Goal: Task Accomplishment & Management: Manage account settings

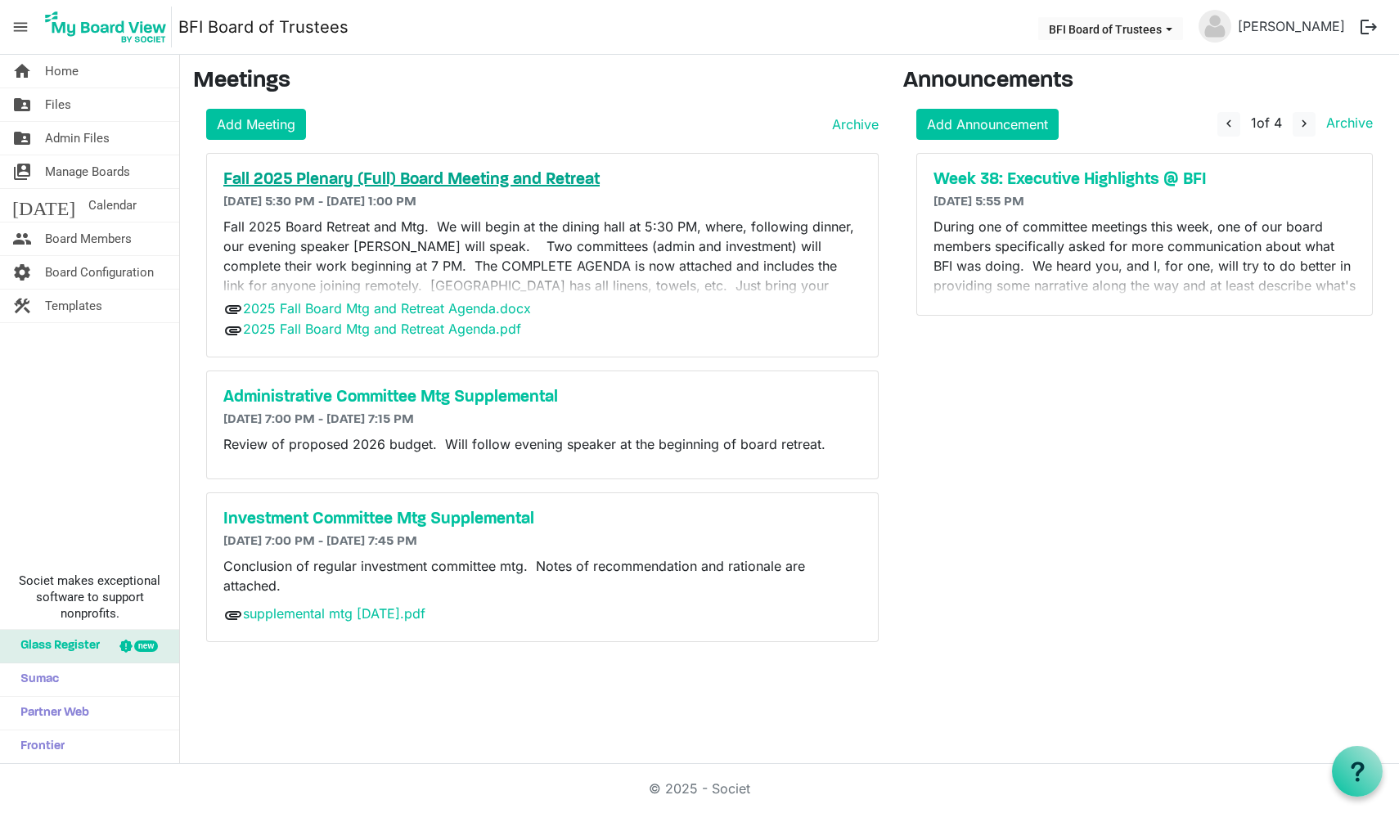
click at [458, 178] on h5 "Fall 2025 Plenary (Full) Board Meeting and Retreat" at bounding box center [542, 180] width 638 height 20
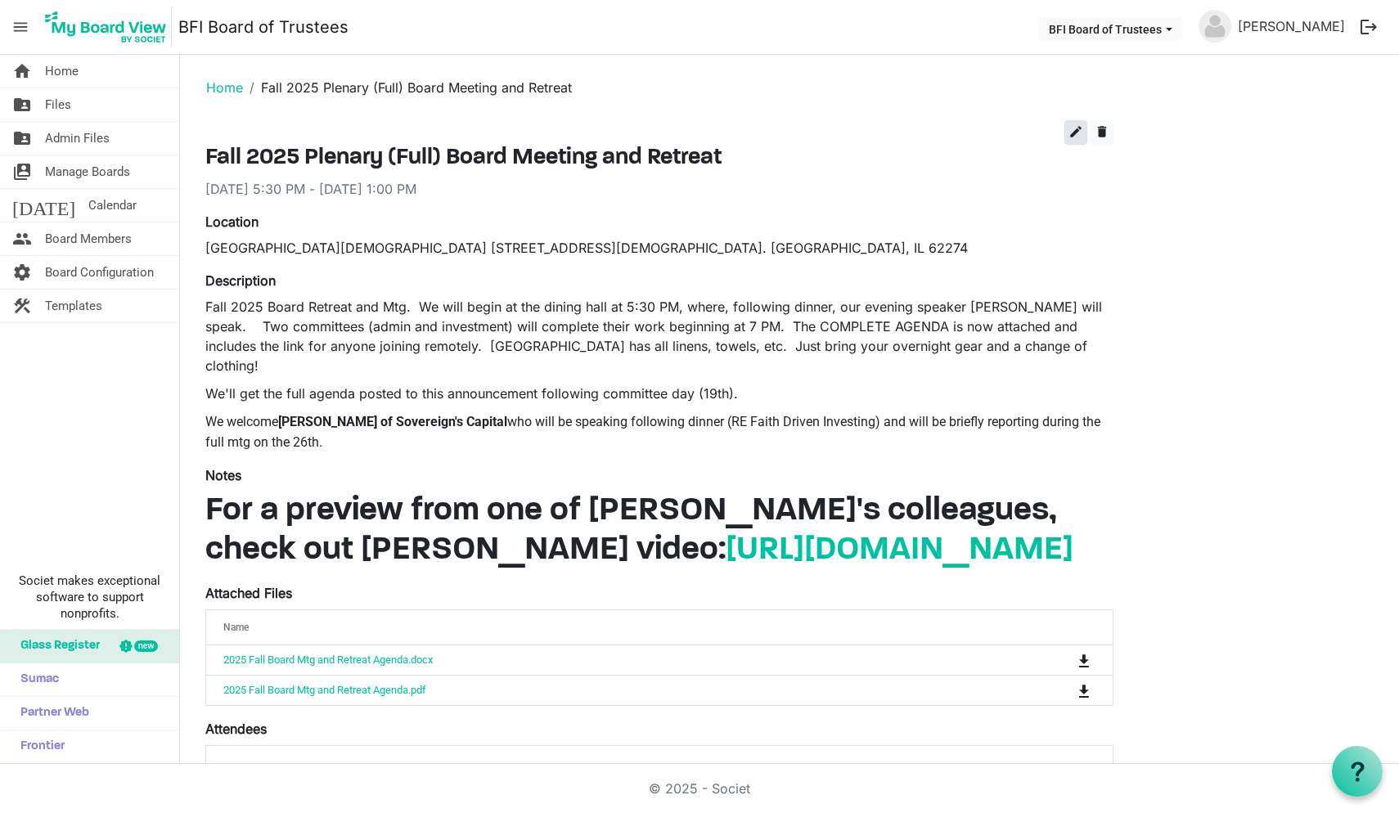
click at [1075, 132] on span "edit" at bounding box center [1076, 131] width 15 height 15
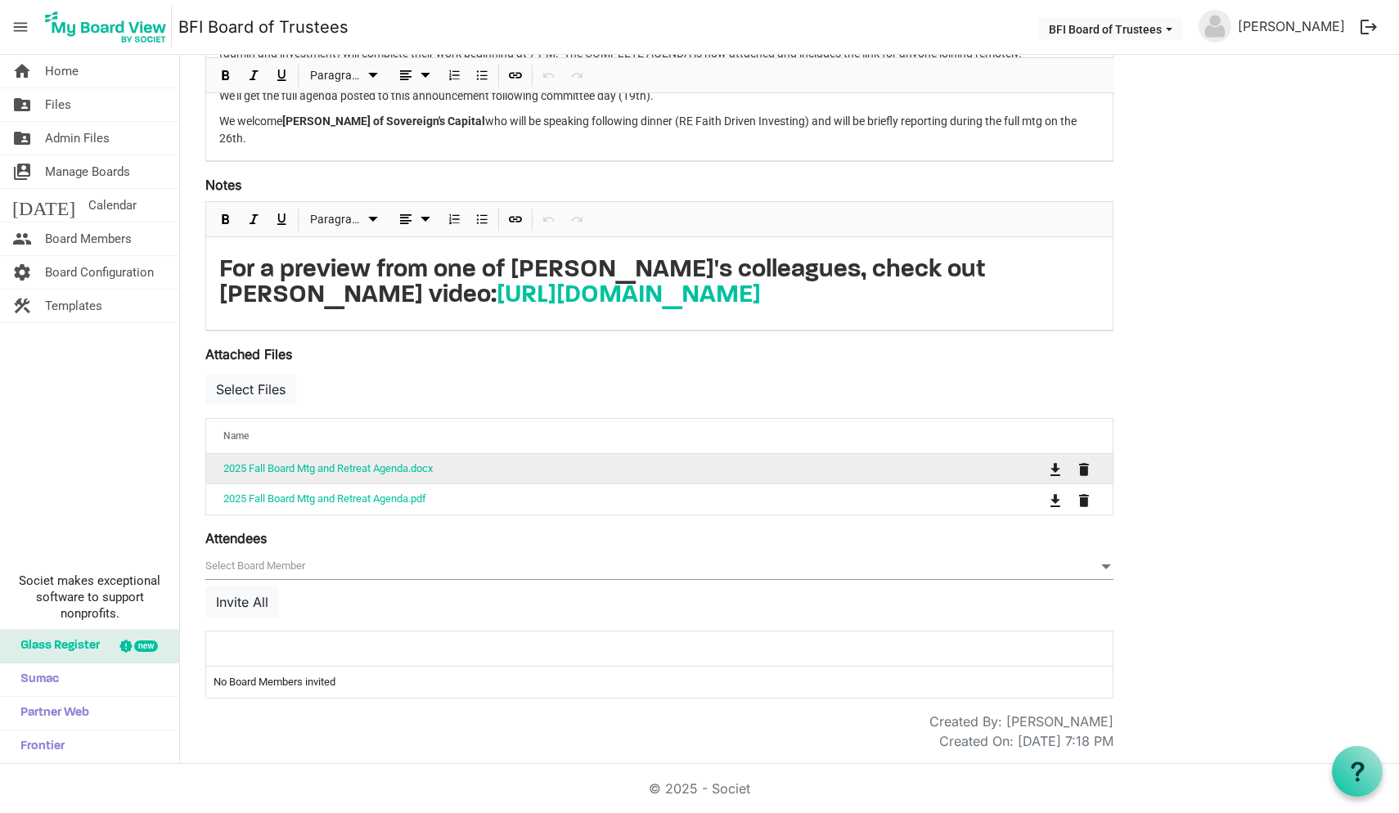
scroll to position [391, 0]
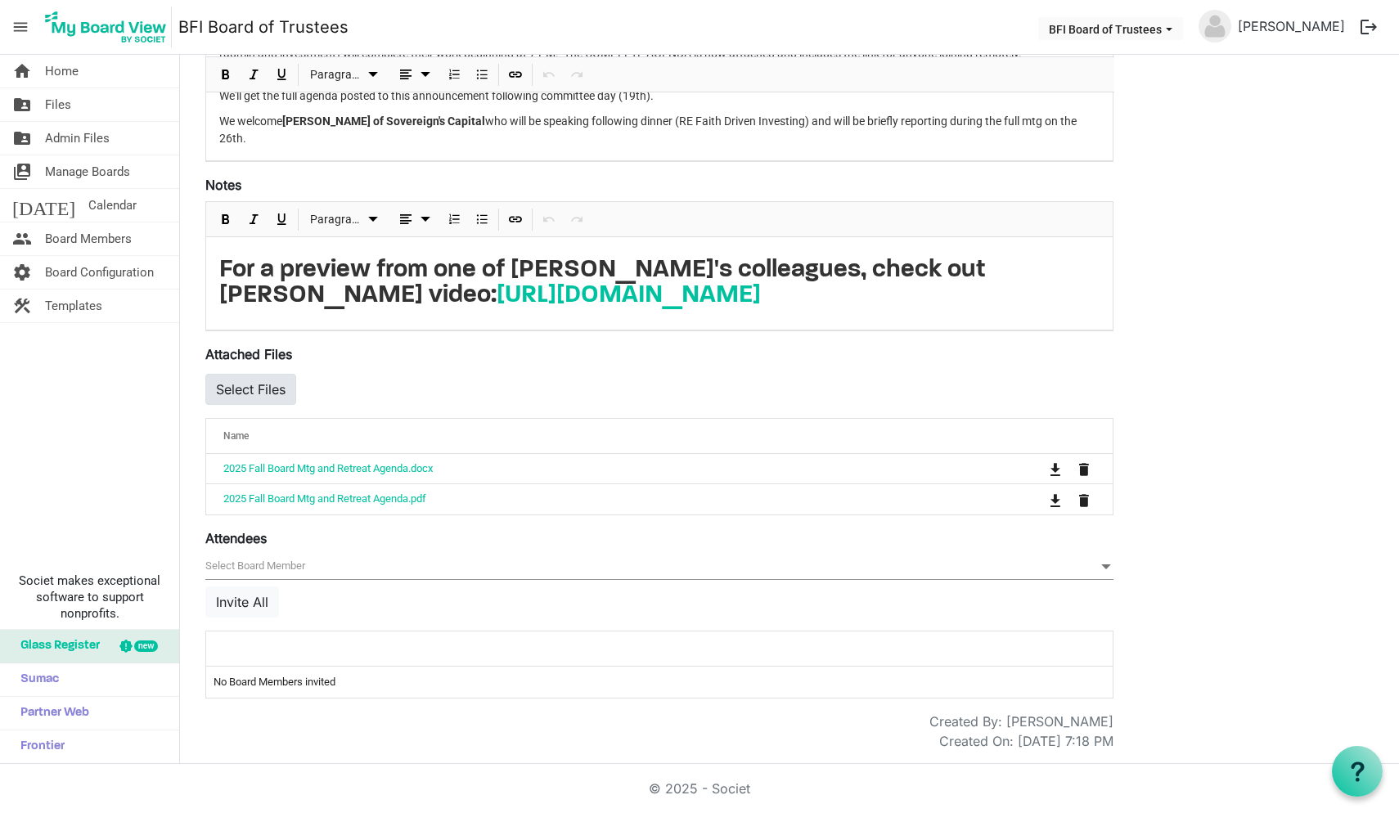
click at [272, 391] on button "Select Files" at bounding box center [250, 389] width 91 height 31
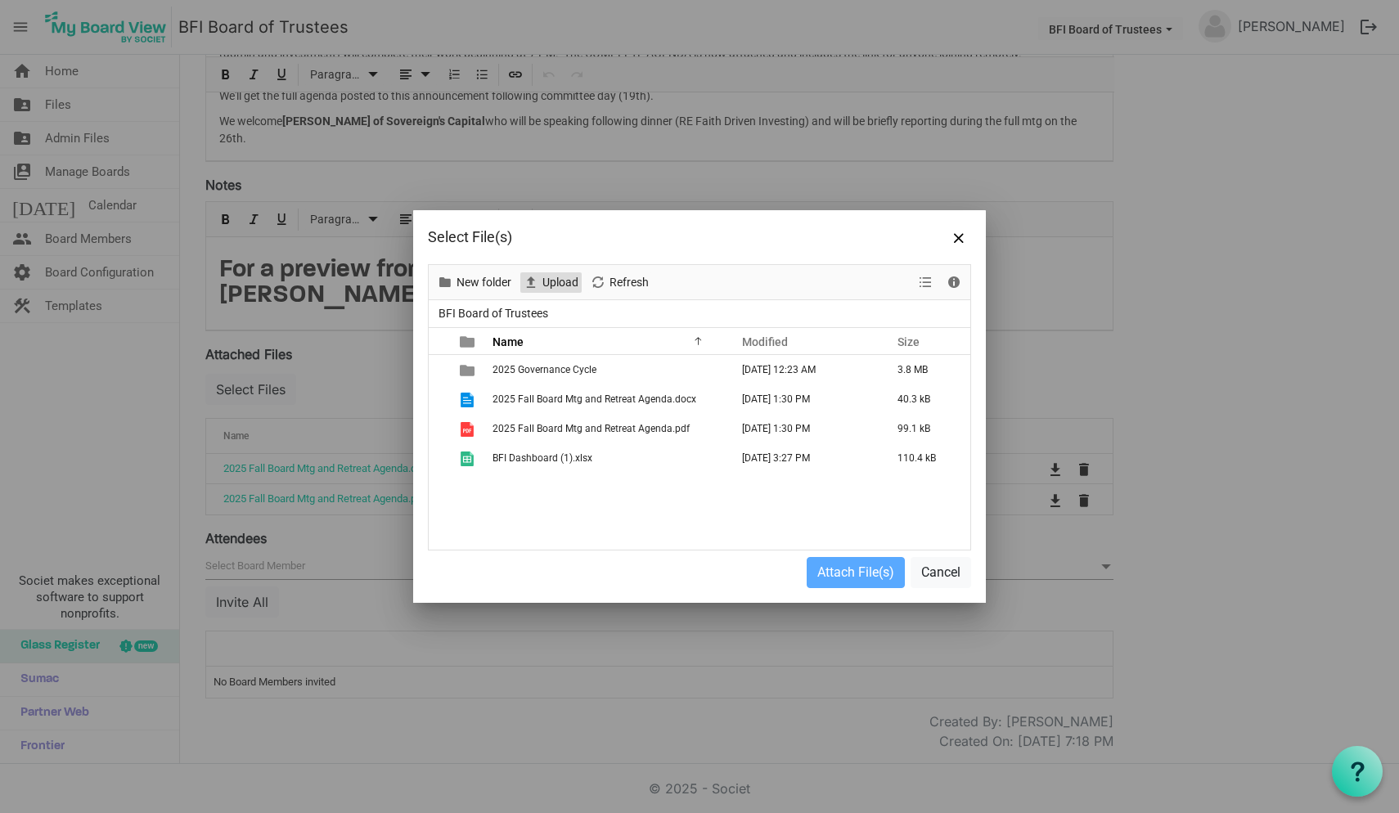
click at [561, 278] on span "Upload" at bounding box center [560, 283] width 39 height 20
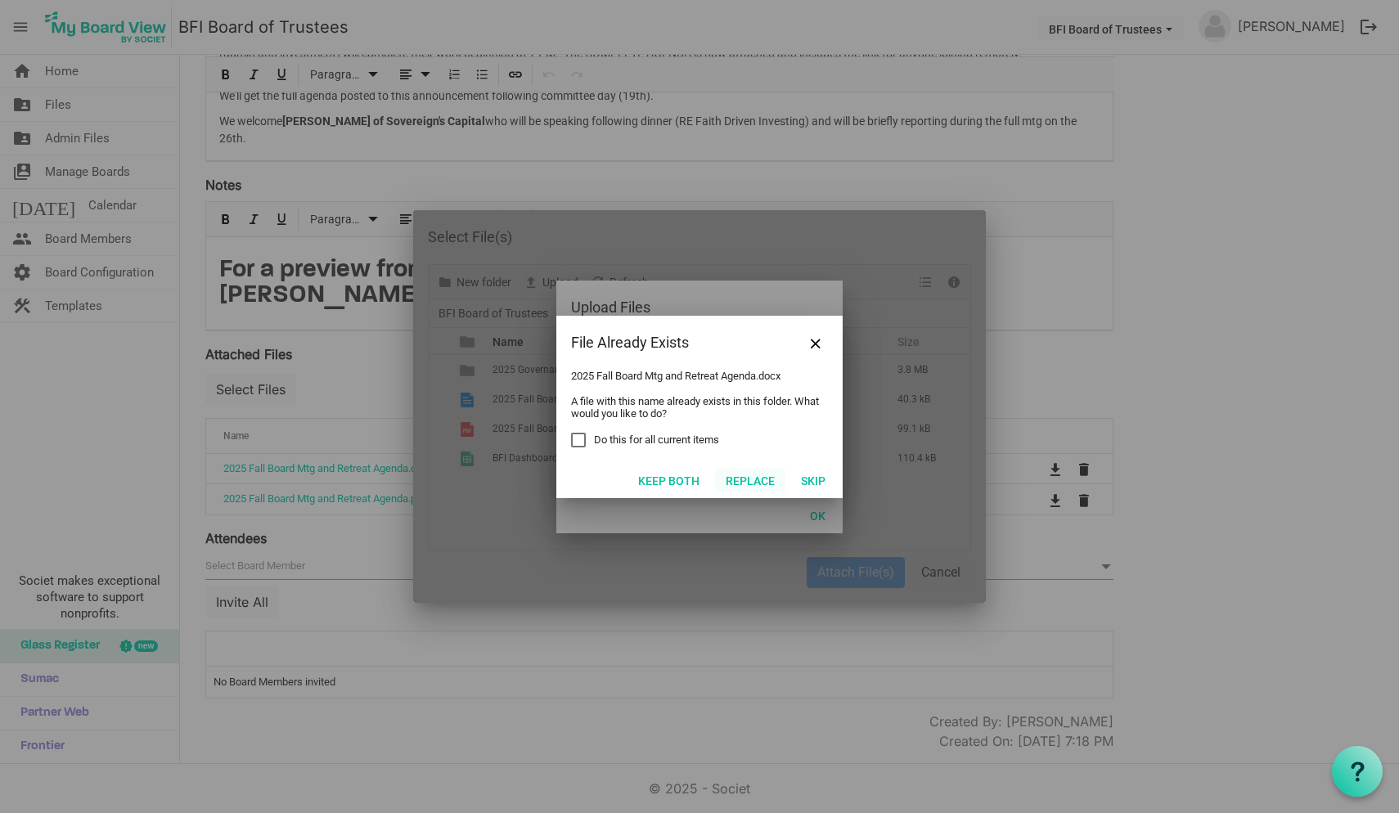
click at [749, 480] on button "Replace" at bounding box center [750, 480] width 70 height 23
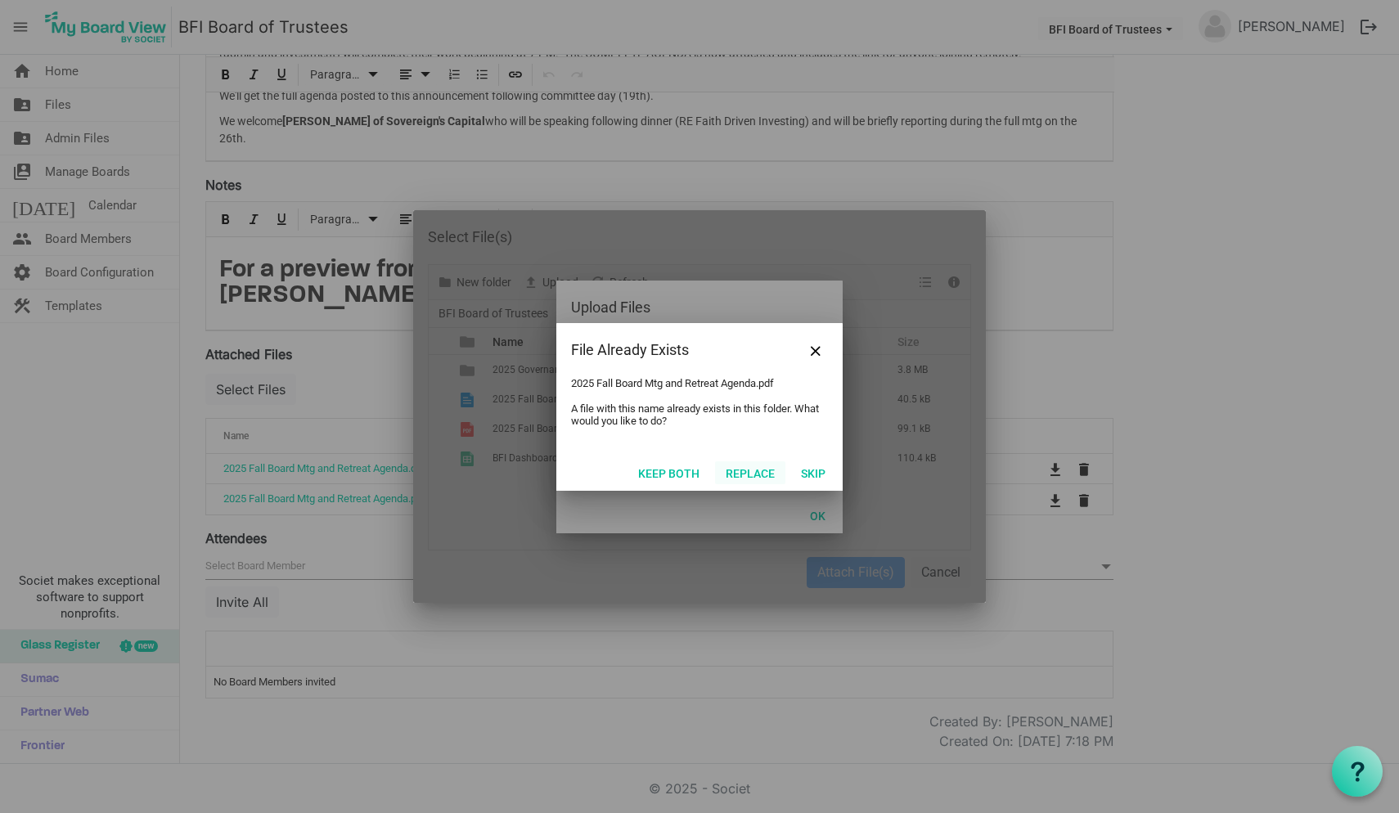
click at [752, 471] on button "Replace" at bounding box center [750, 473] width 70 height 23
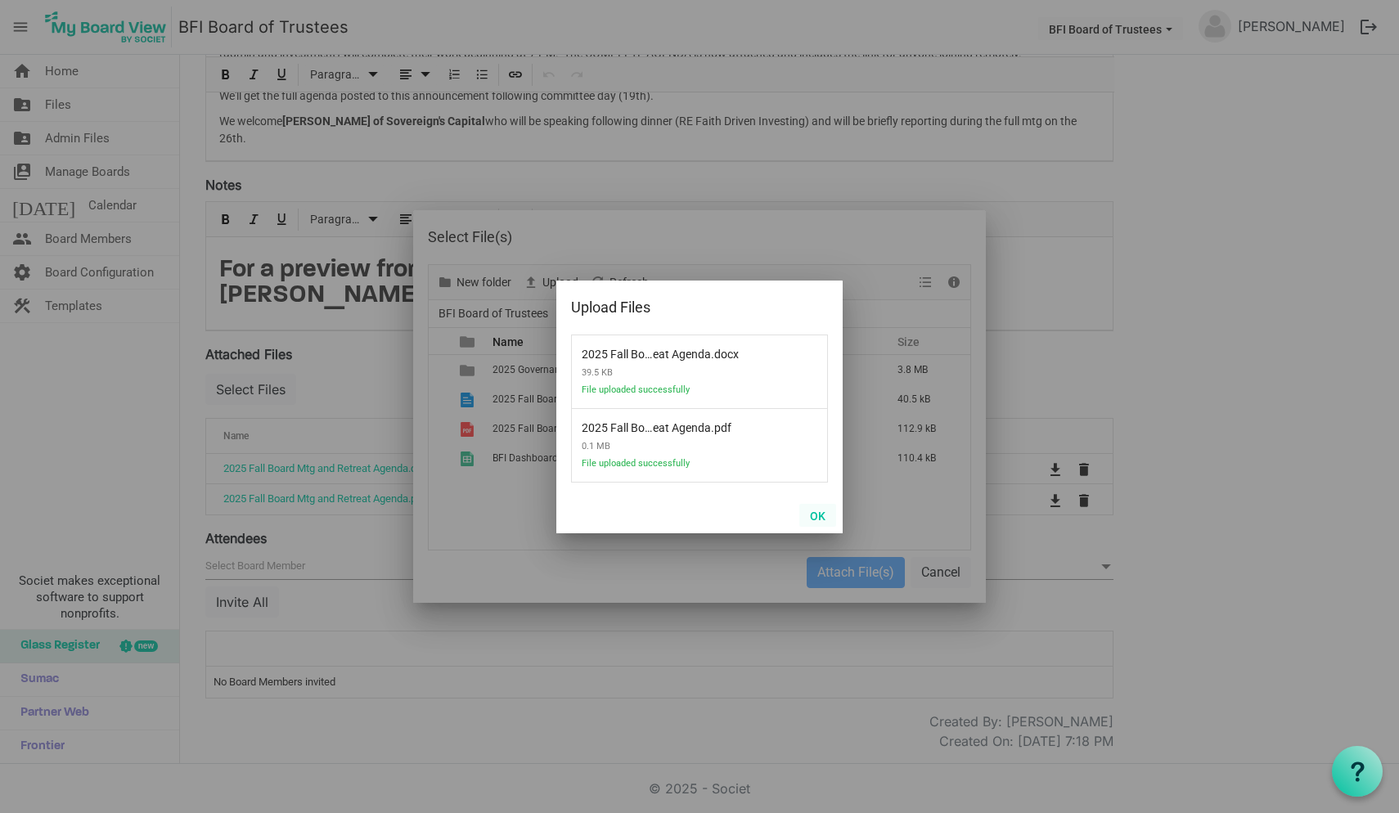
click at [818, 516] on button "OK" at bounding box center [818, 515] width 37 height 23
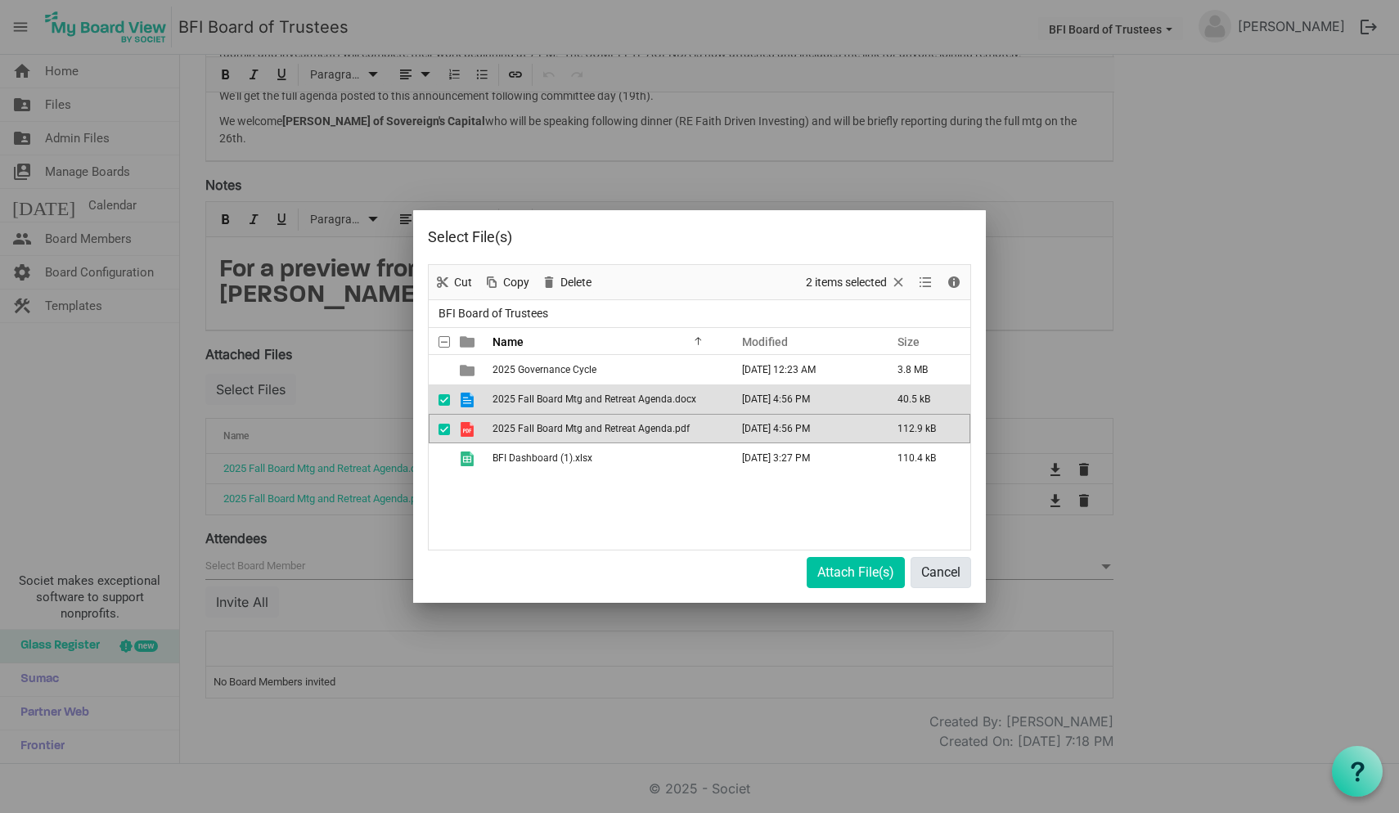
click at [935, 569] on button "Cancel" at bounding box center [941, 572] width 61 height 31
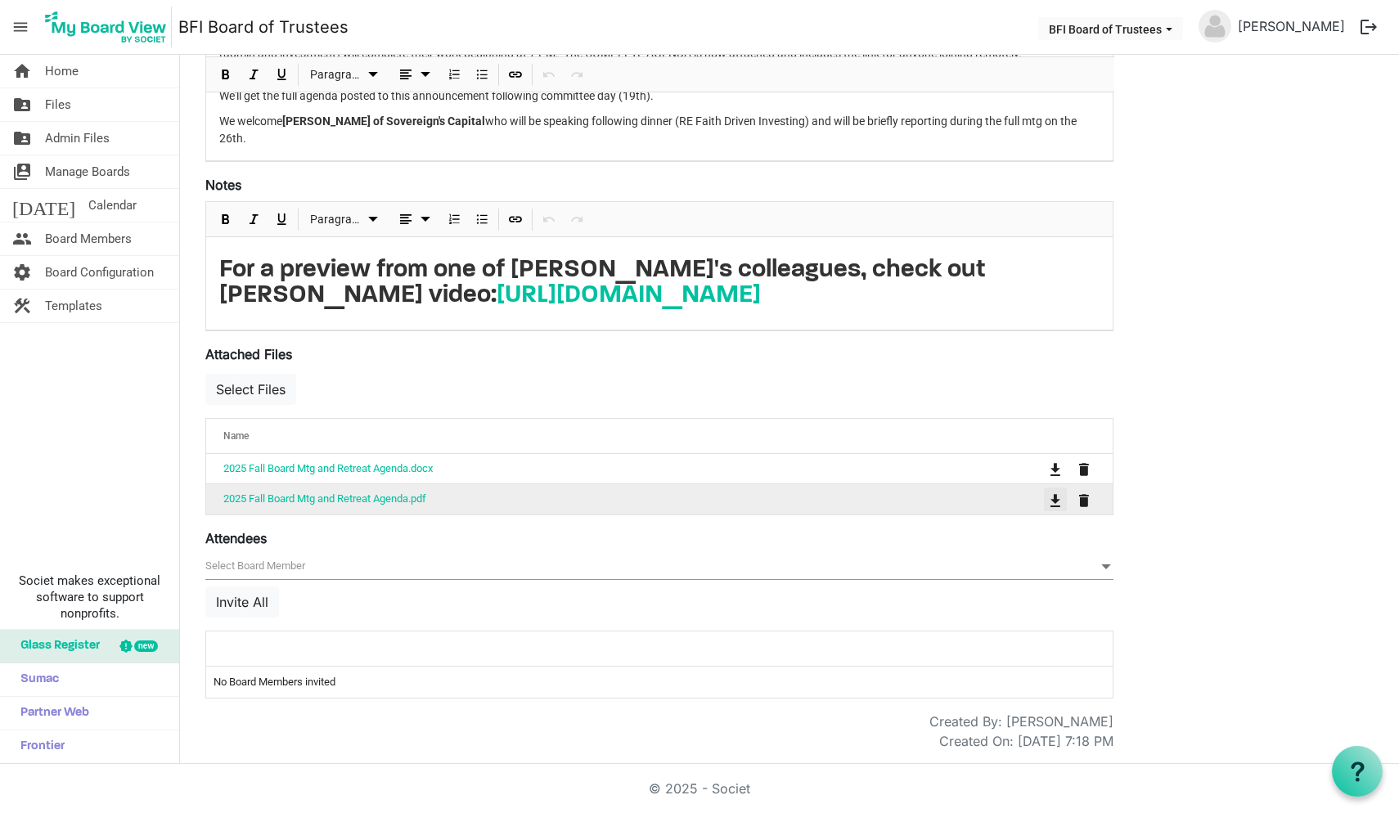
click at [1055, 499] on span "is Command column column header" at bounding box center [1056, 500] width 10 height 13
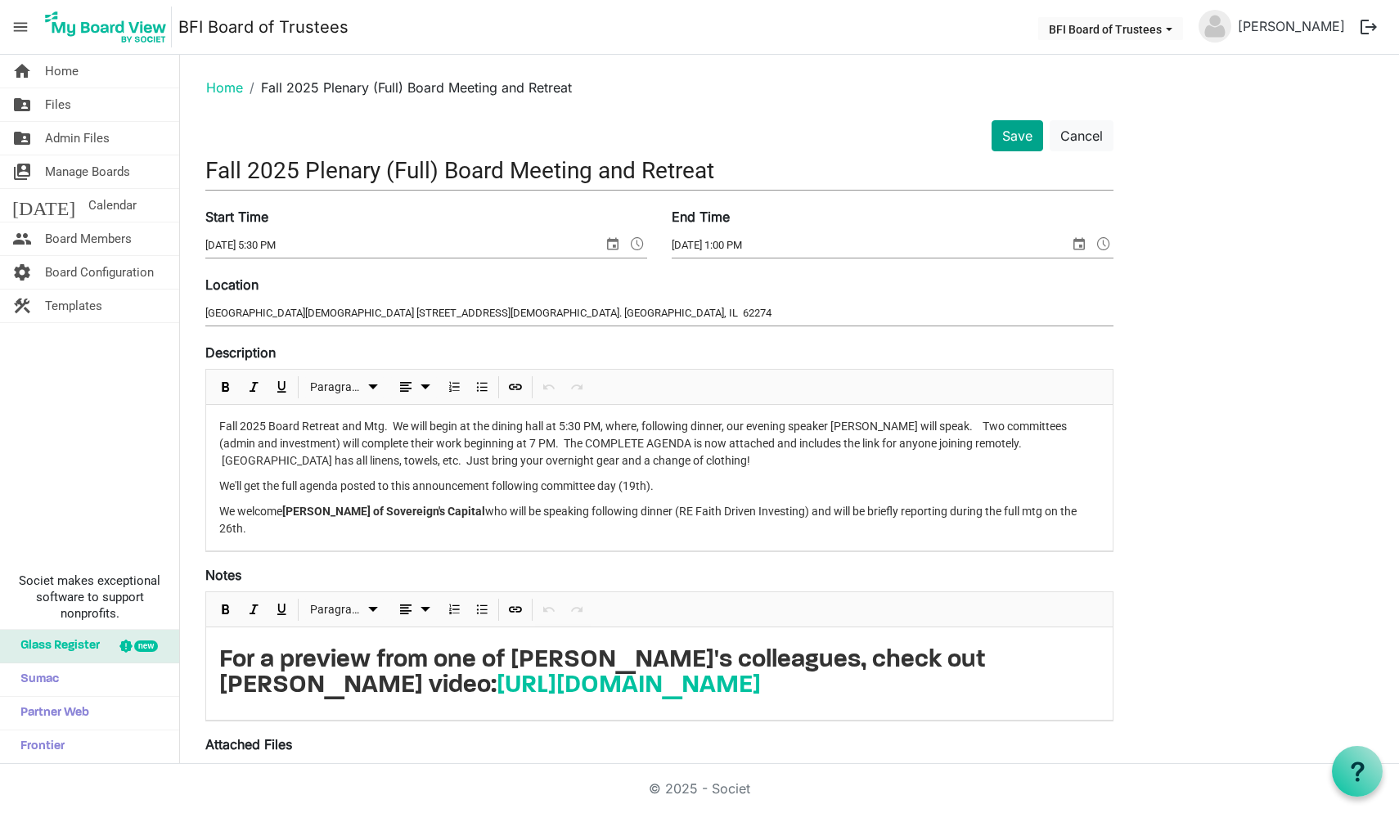
click at [1020, 134] on button "Save" at bounding box center [1018, 135] width 52 height 31
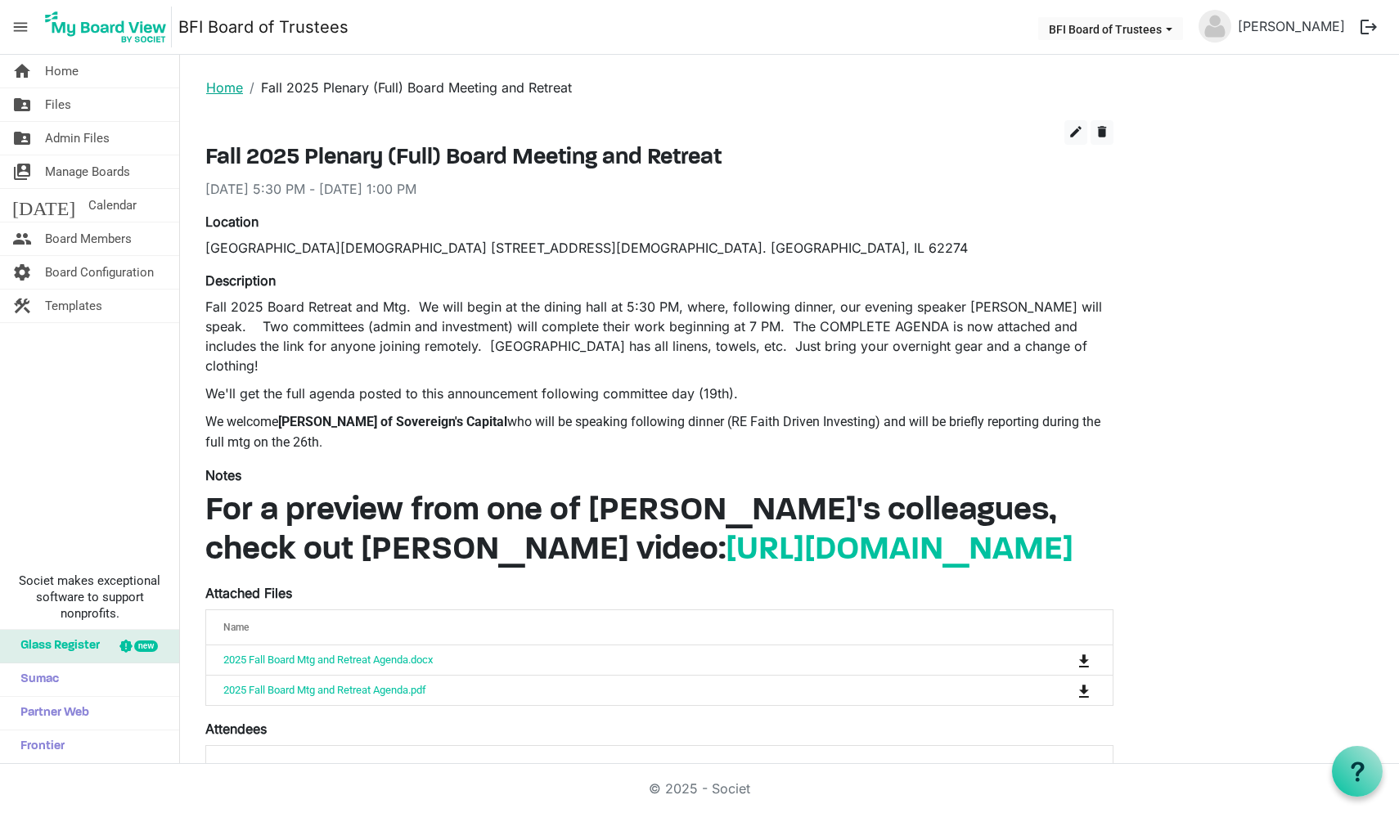
click at [221, 86] on link "Home" at bounding box center [224, 87] width 37 height 16
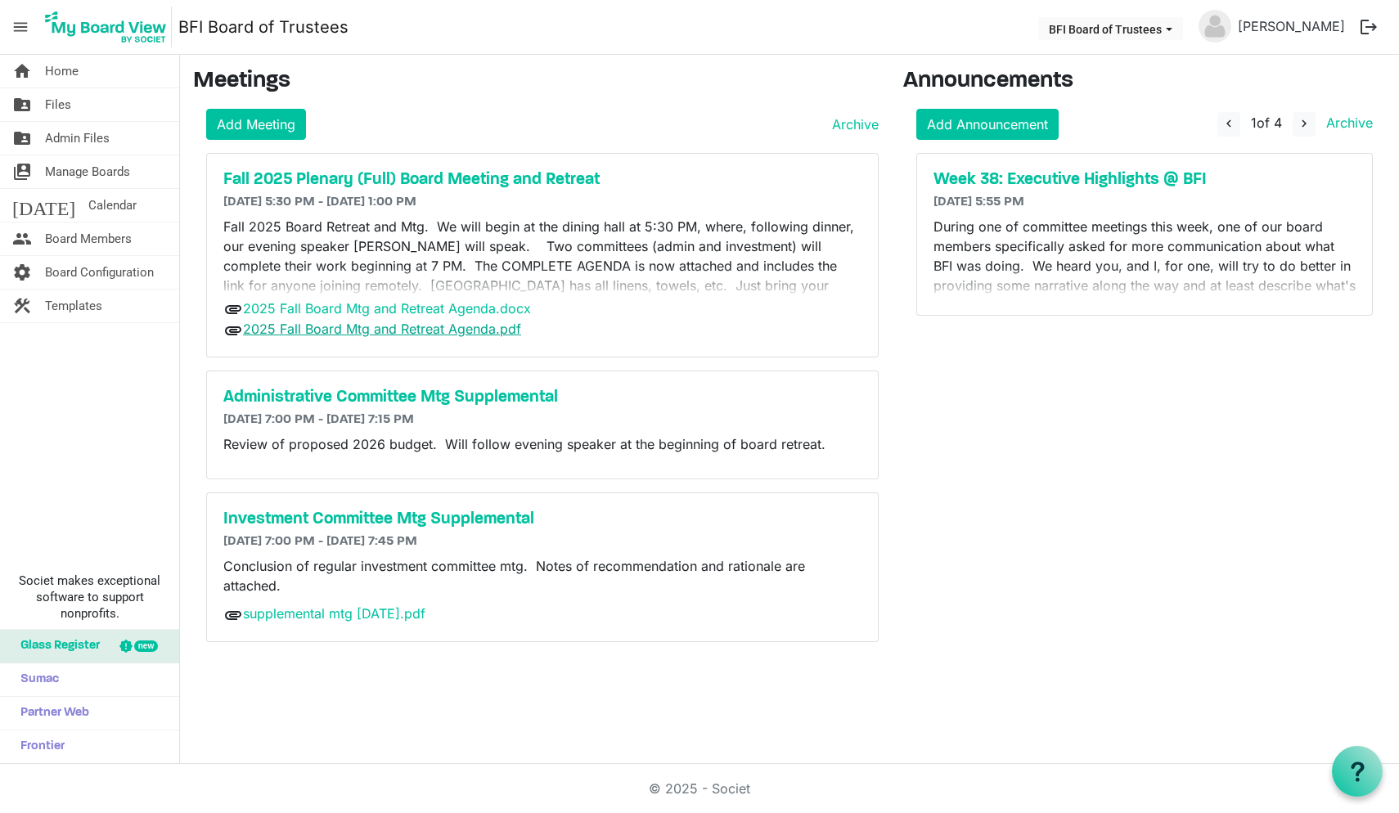
click at [331, 327] on link "2025 Fall Board Mtg and Retreat Agenda.pdf" at bounding box center [382, 329] width 278 height 16
click at [471, 177] on h5 "Fall 2025 Plenary (Full) Board Meeting and Retreat" at bounding box center [542, 180] width 638 height 20
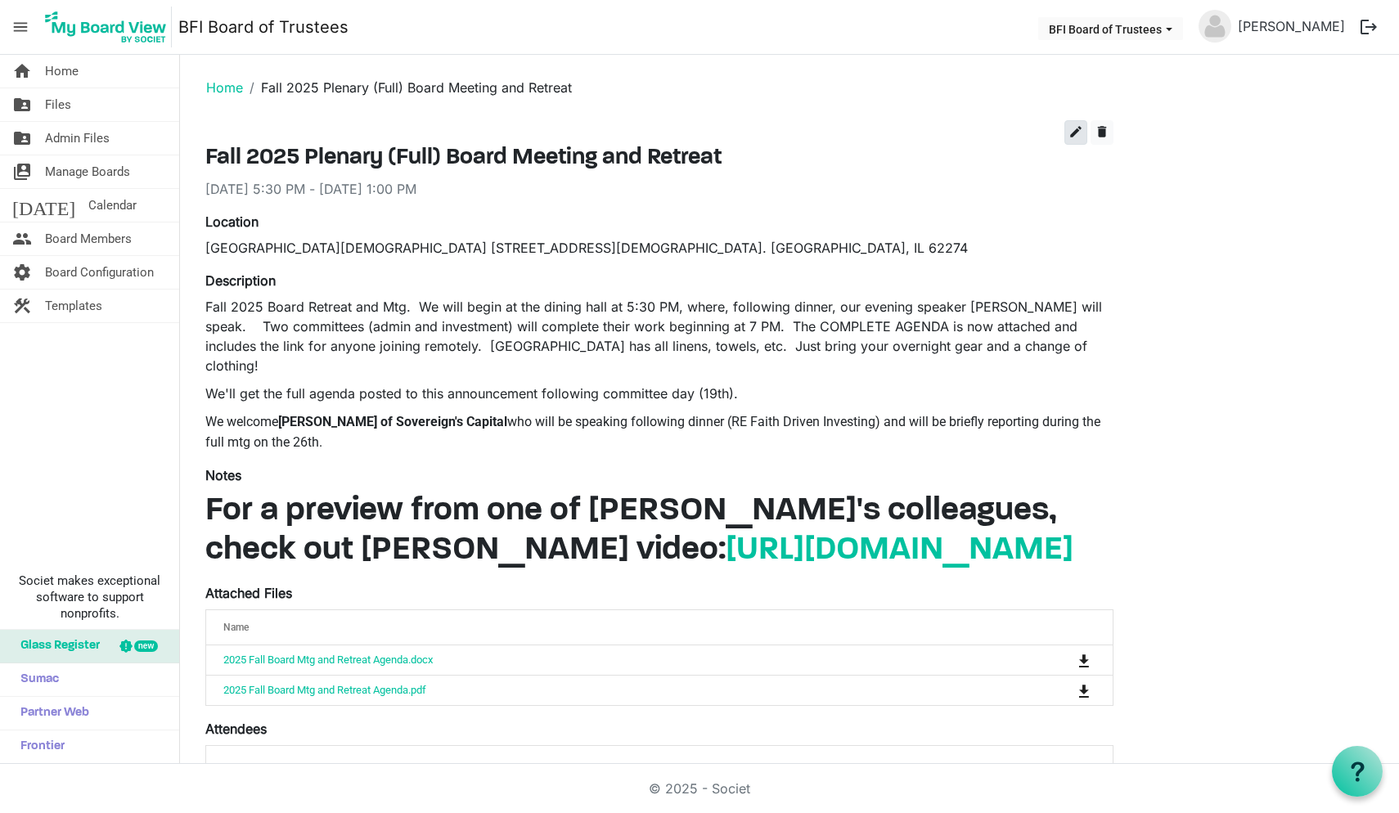
click at [1075, 128] on span "edit" at bounding box center [1076, 131] width 15 height 15
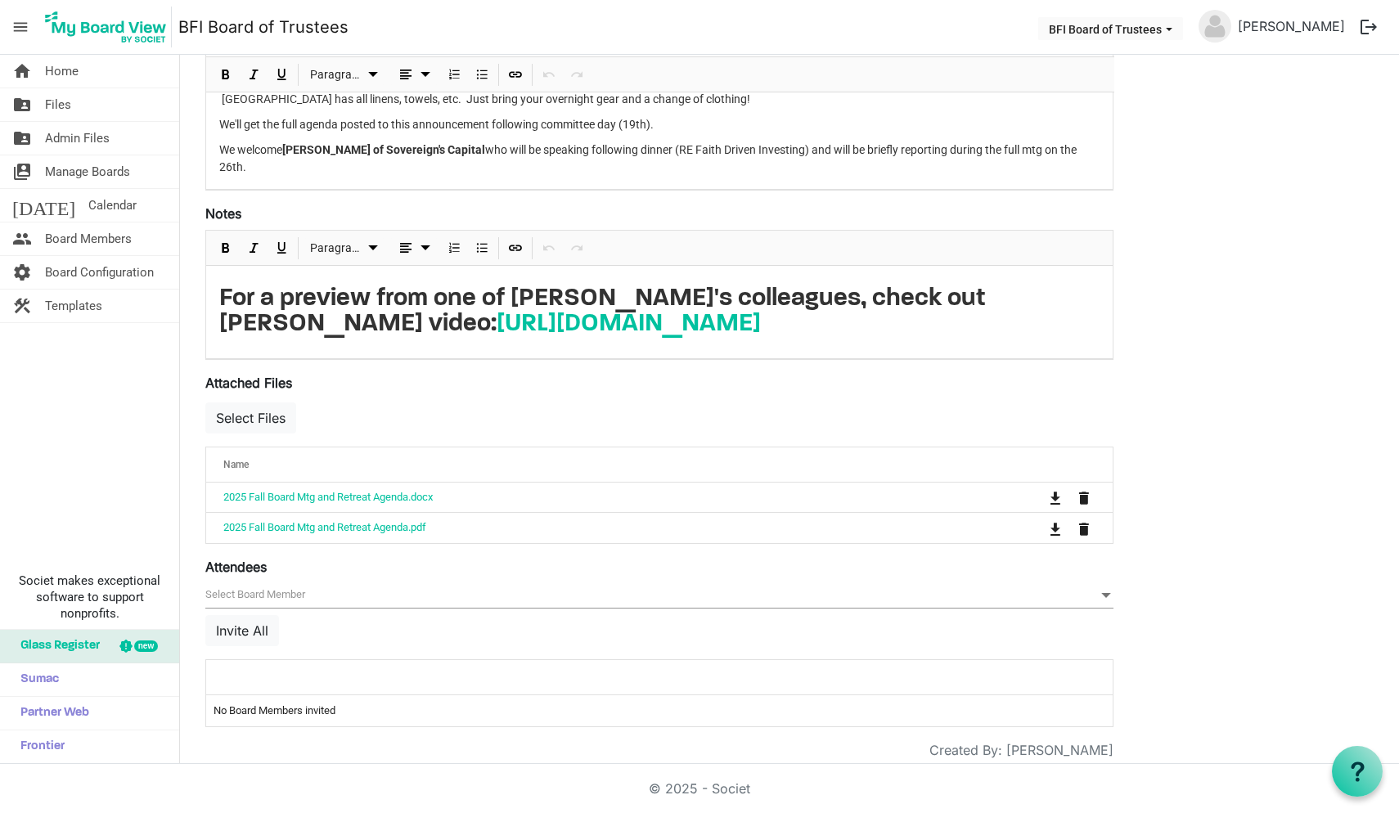
scroll to position [363, 0]
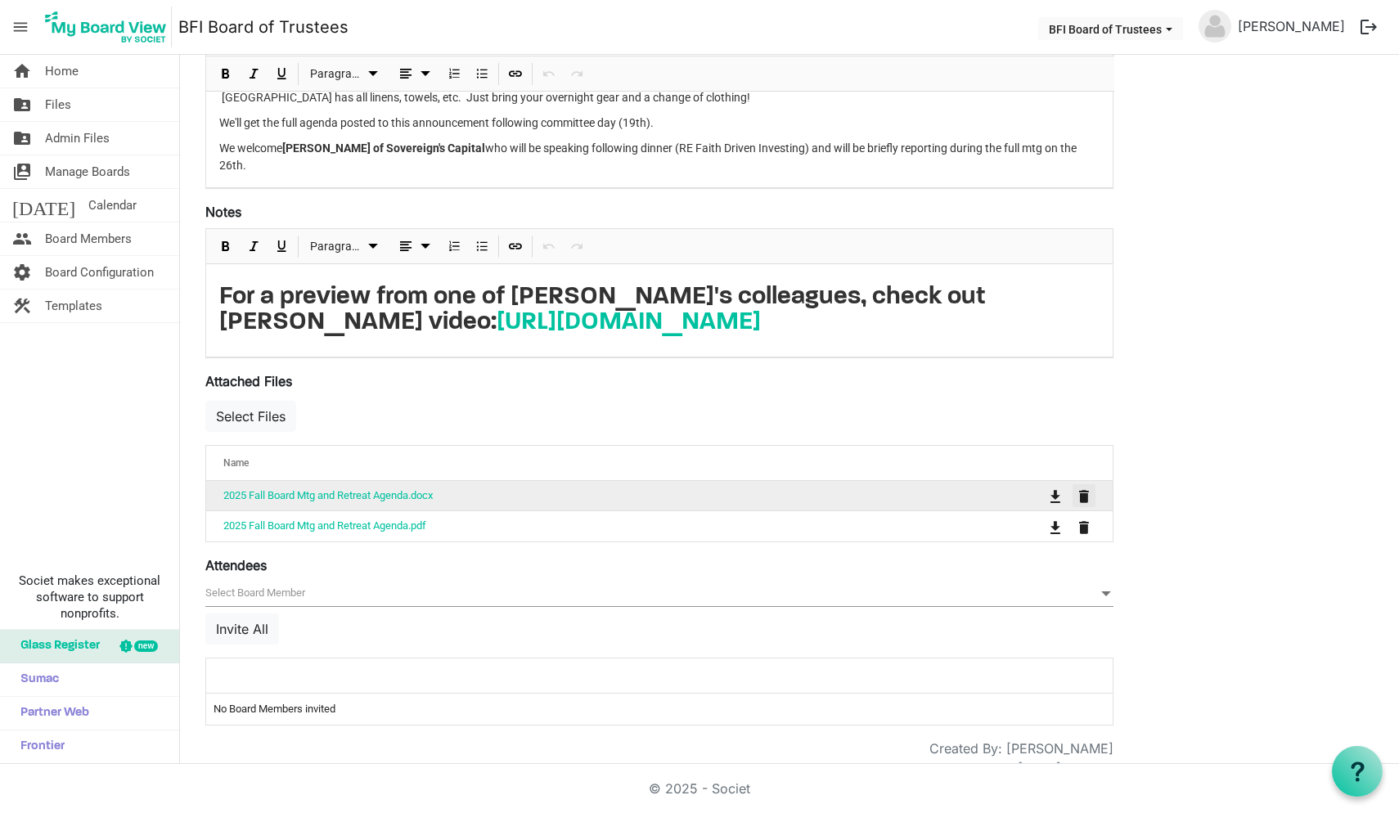
click at [1086, 500] on span "is Command column column header" at bounding box center [1084, 496] width 10 height 13
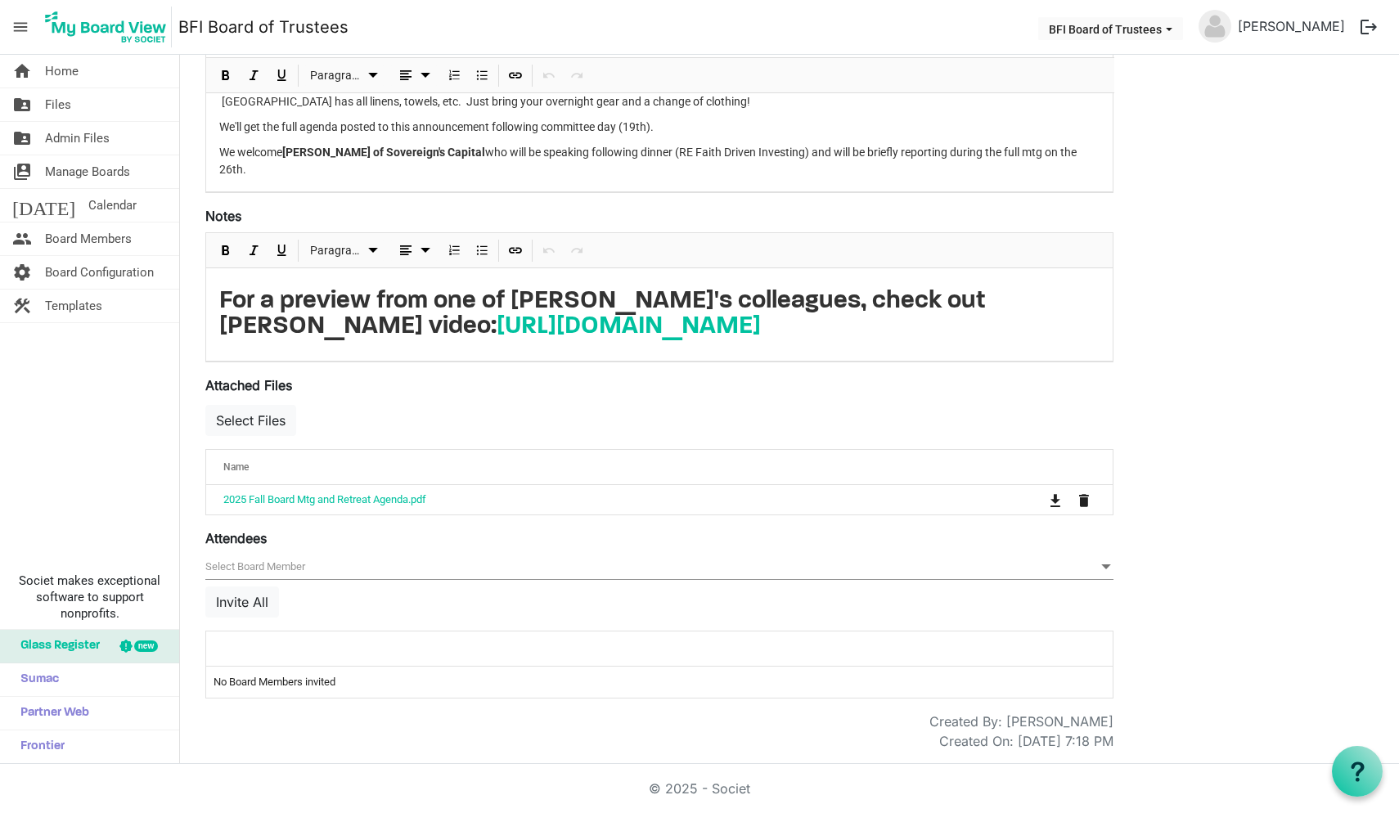
scroll to position [361, 0]
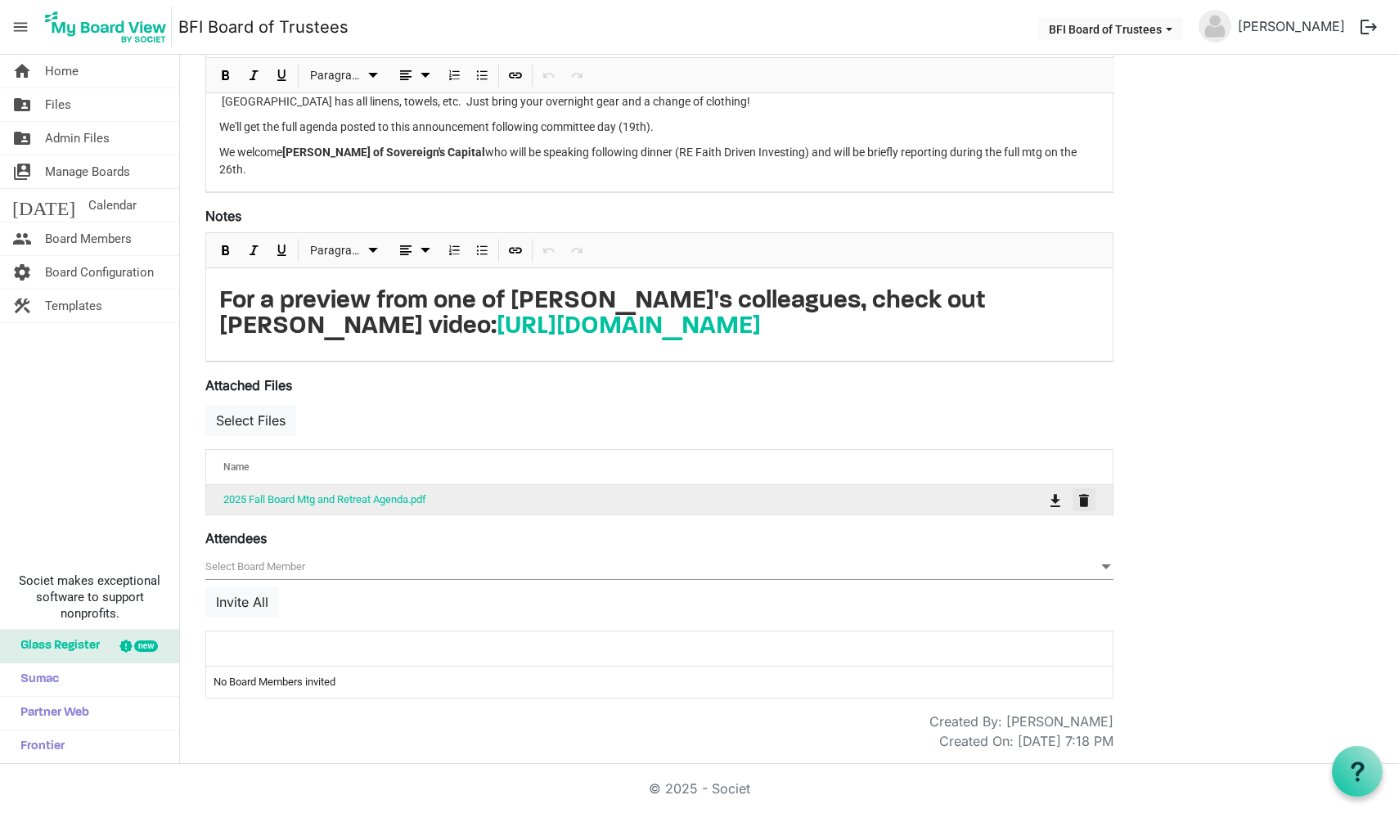
click at [1084, 502] on span "is Command column column header" at bounding box center [1084, 500] width 10 height 13
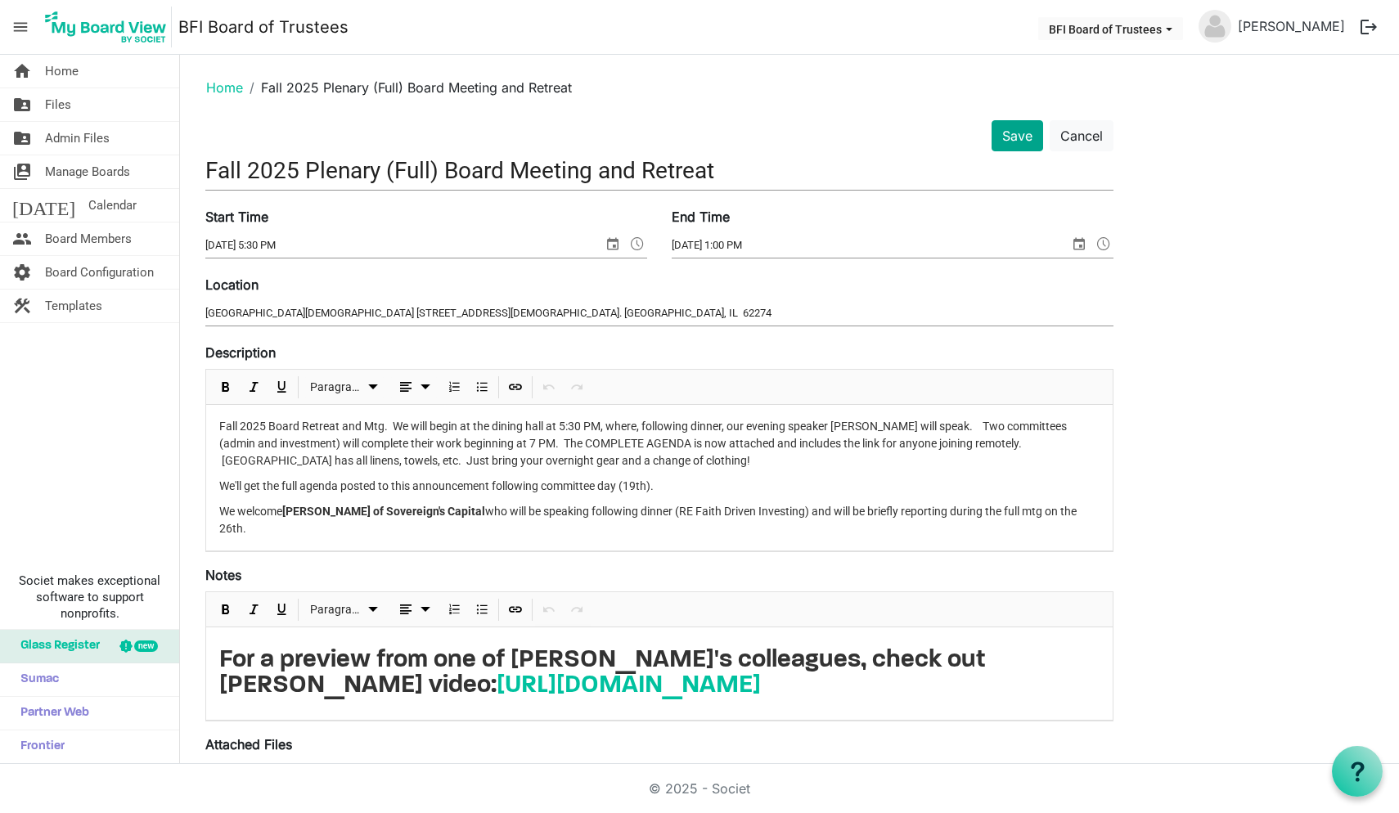
scroll to position [0, 0]
click at [1020, 131] on button "Save" at bounding box center [1018, 135] width 52 height 31
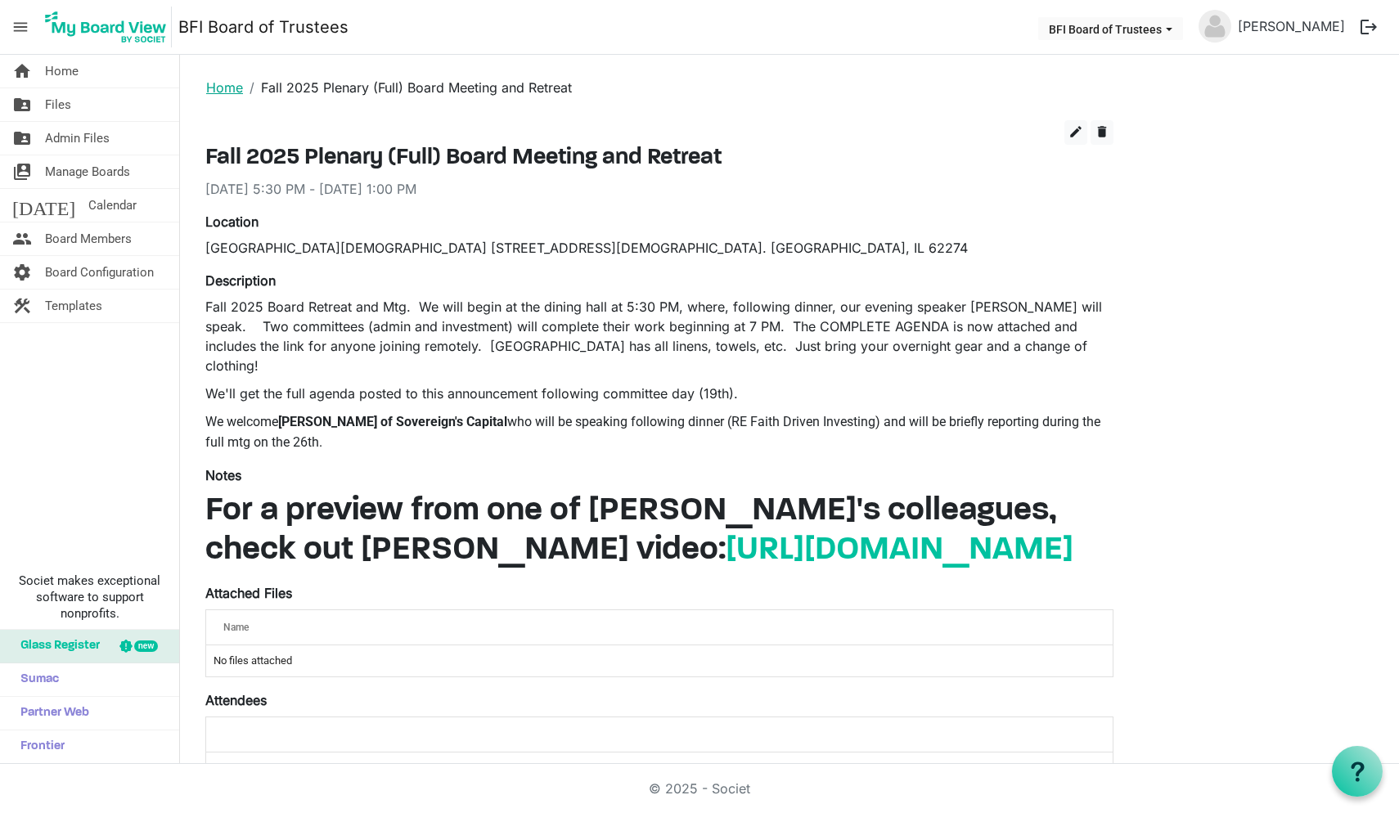
click at [223, 84] on link "Home" at bounding box center [224, 87] width 37 height 16
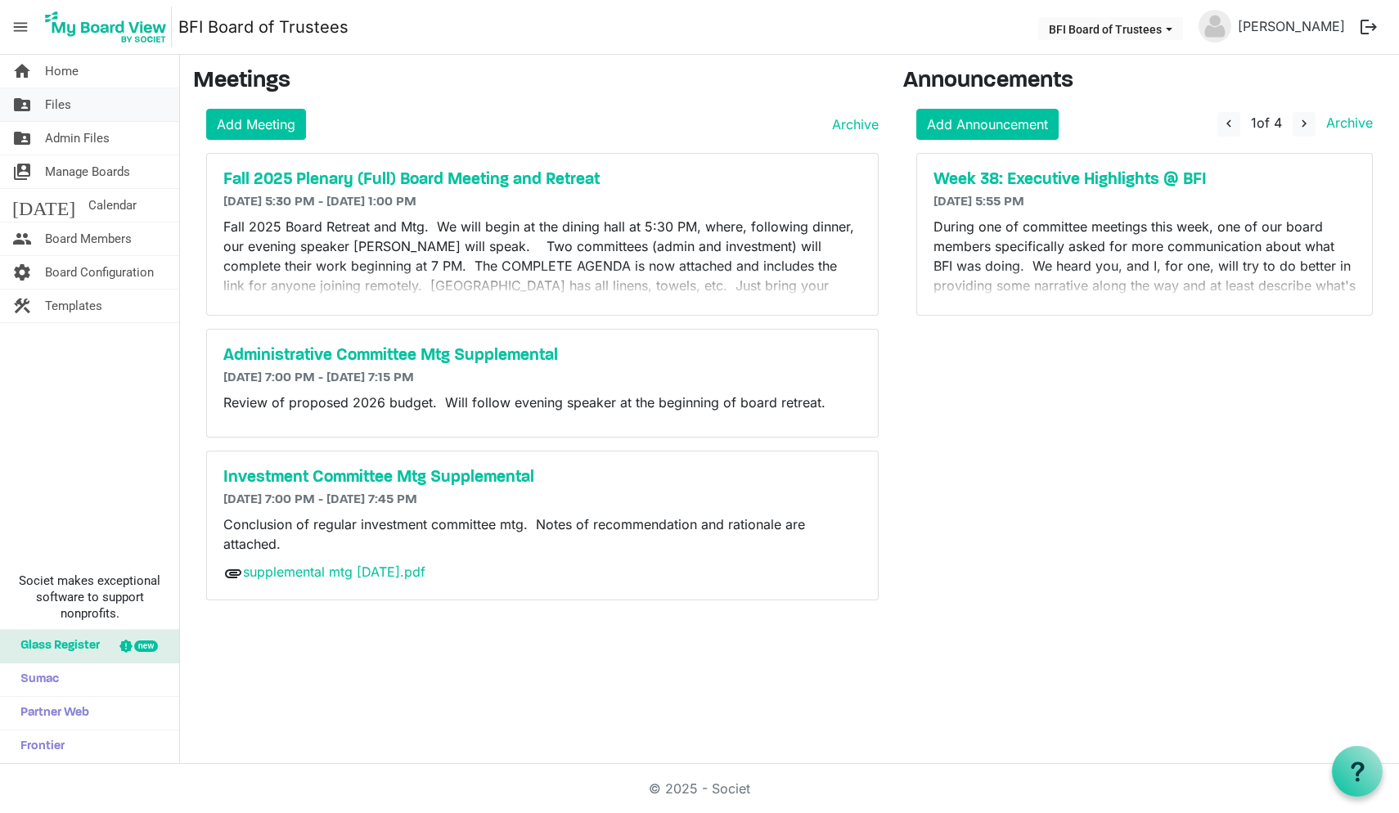
click at [53, 101] on span "Files" at bounding box center [58, 104] width 26 height 33
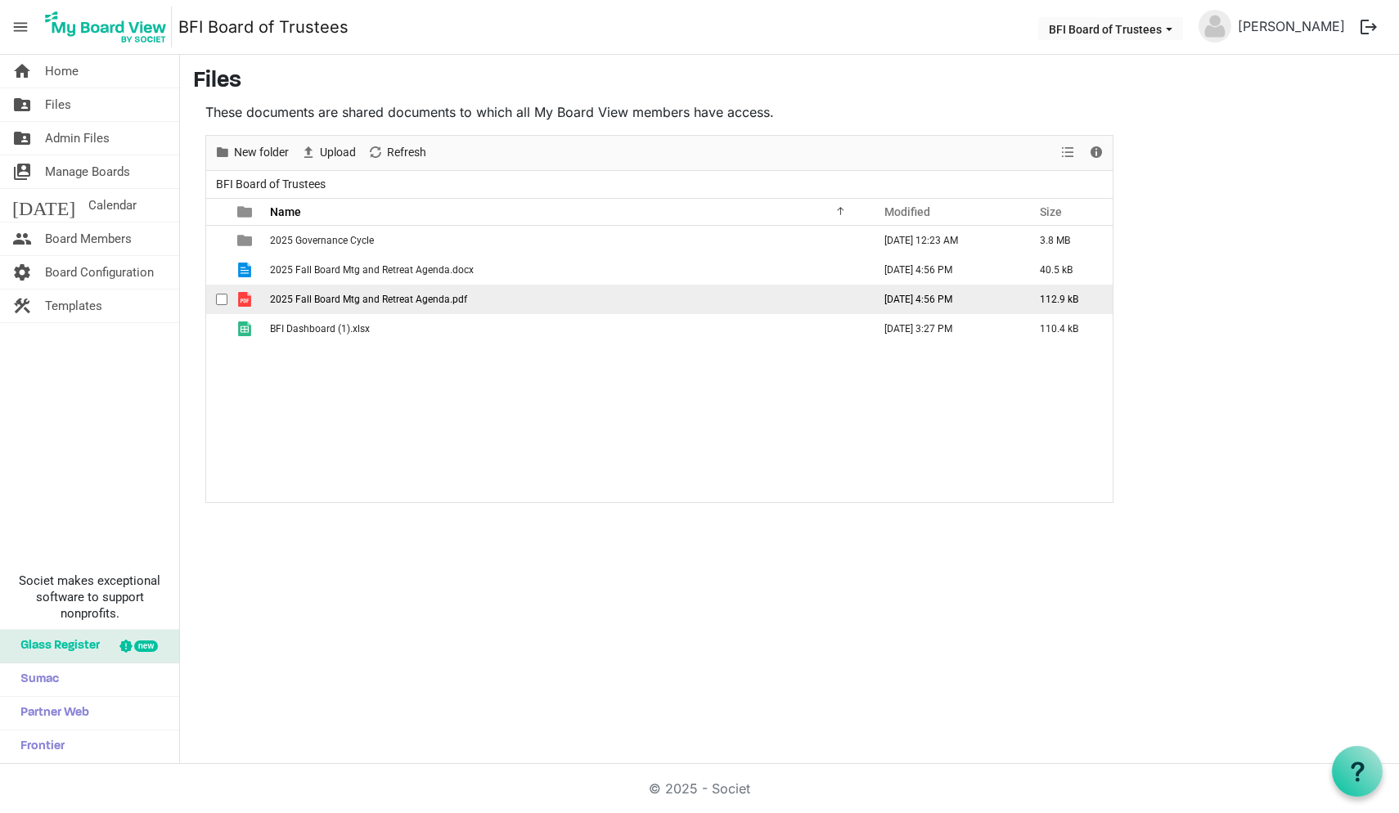
click at [336, 300] on span "2025 Fall Board Mtg and Retreat Agenda.pdf" at bounding box center [368, 299] width 197 height 11
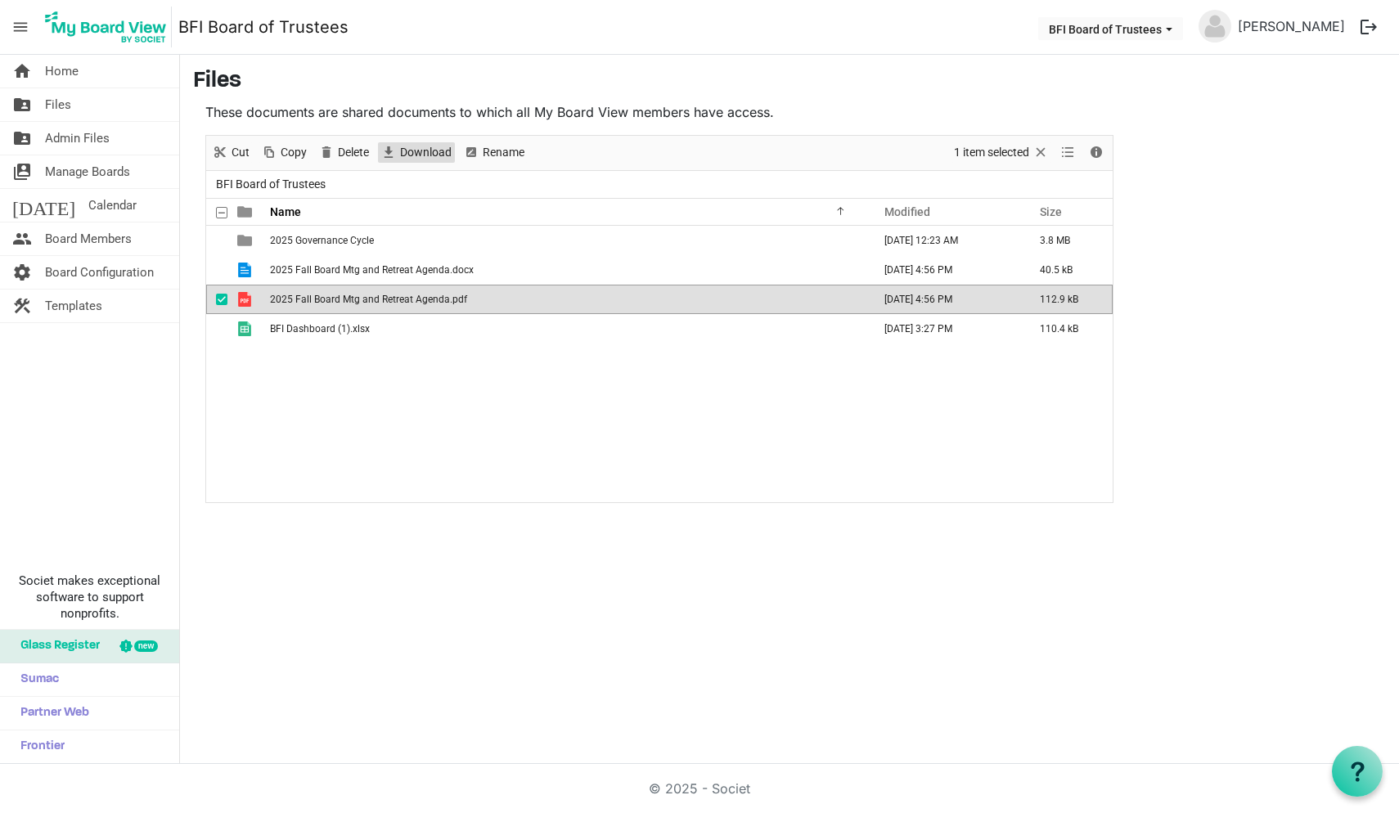
click at [419, 151] on span "Download" at bounding box center [426, 152] width 55 height 20
click at [482, 437] on div "2025 Governance Cycle September 21, 2025 12:23 AM 3.8 MB 2025 Fall Board Mtg an…" at bounding box center [659, 364] width 907 height 276
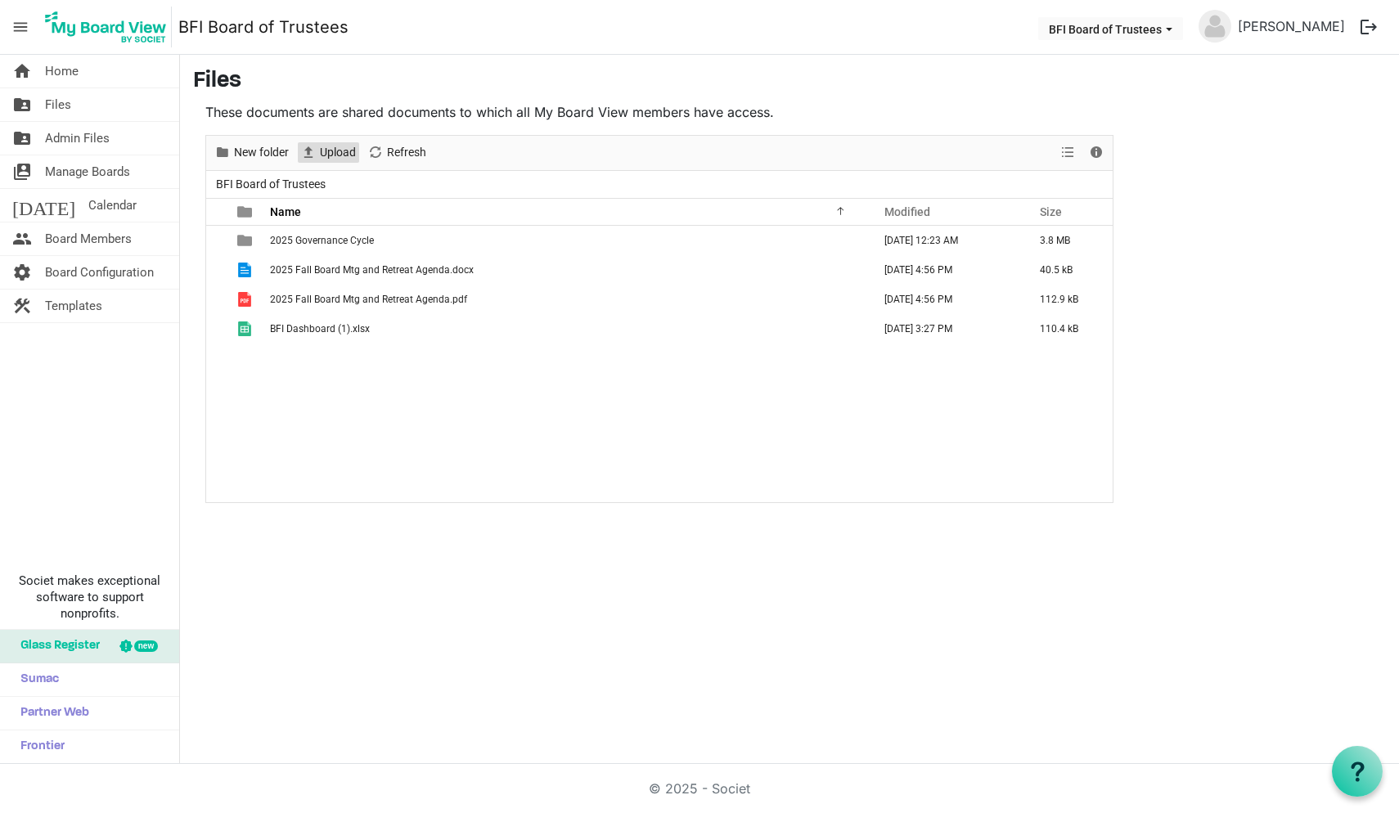
click at [334, 153] on span "Upload" at bounding box center [337, 152] width 39 height 20
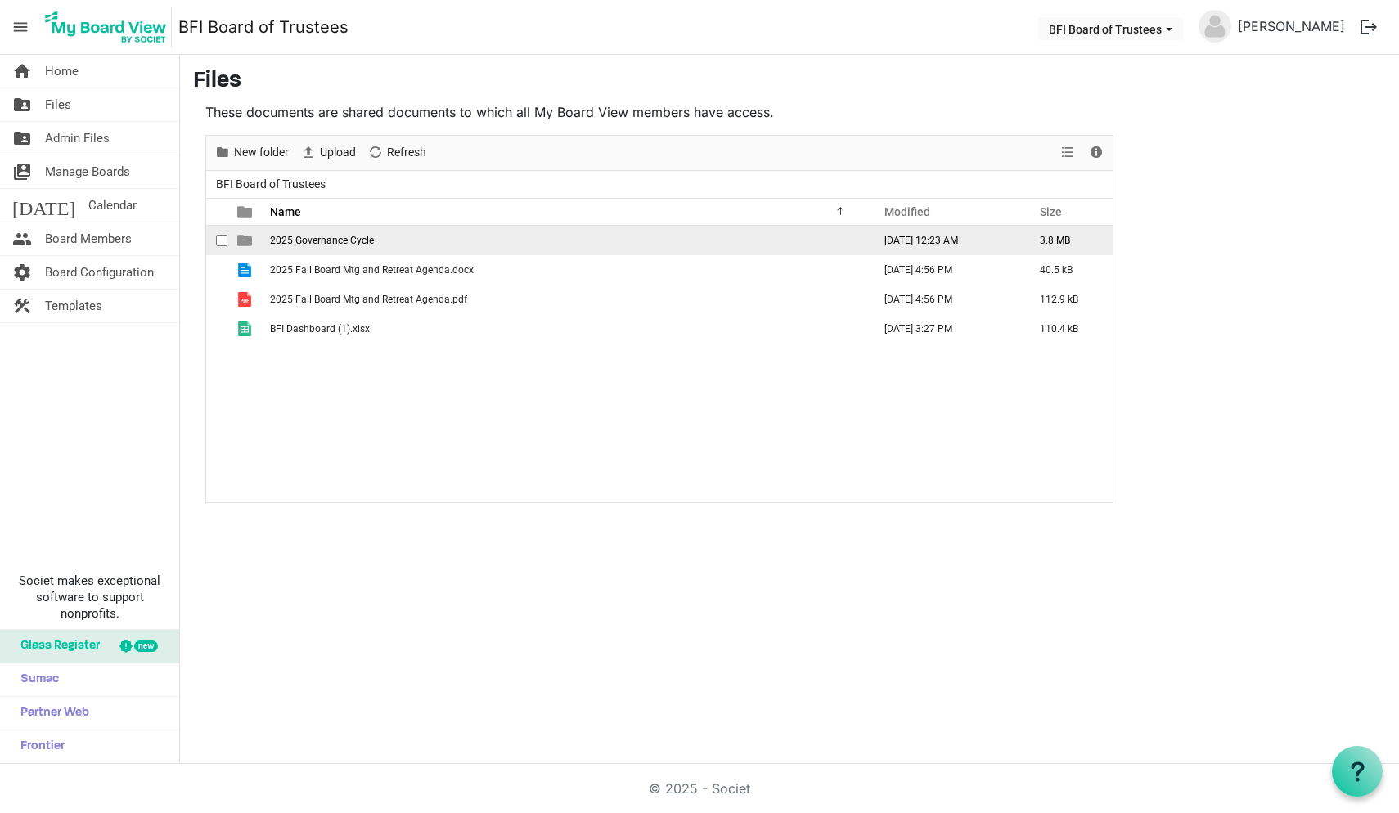
click at [336, 235] on span "2025 Governance Cycle" at bounding box center [322, 240] width 104 height 11
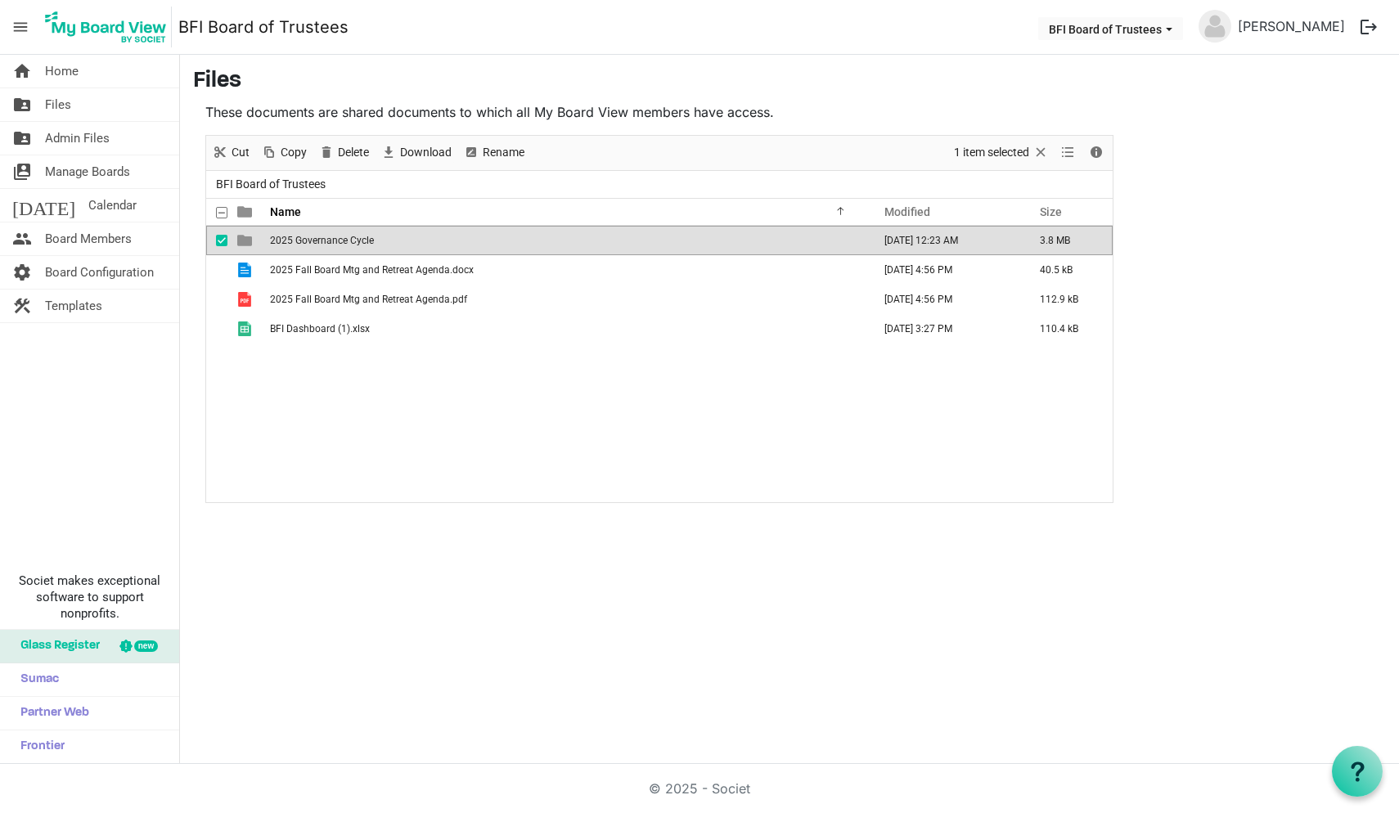
click at [336, 235] on span "2025 Governance Cycle" at bounding box center [322, 240] width 104 height 11
click at [331, 237] on div at bounding box center [659, 319] width 907 height 367
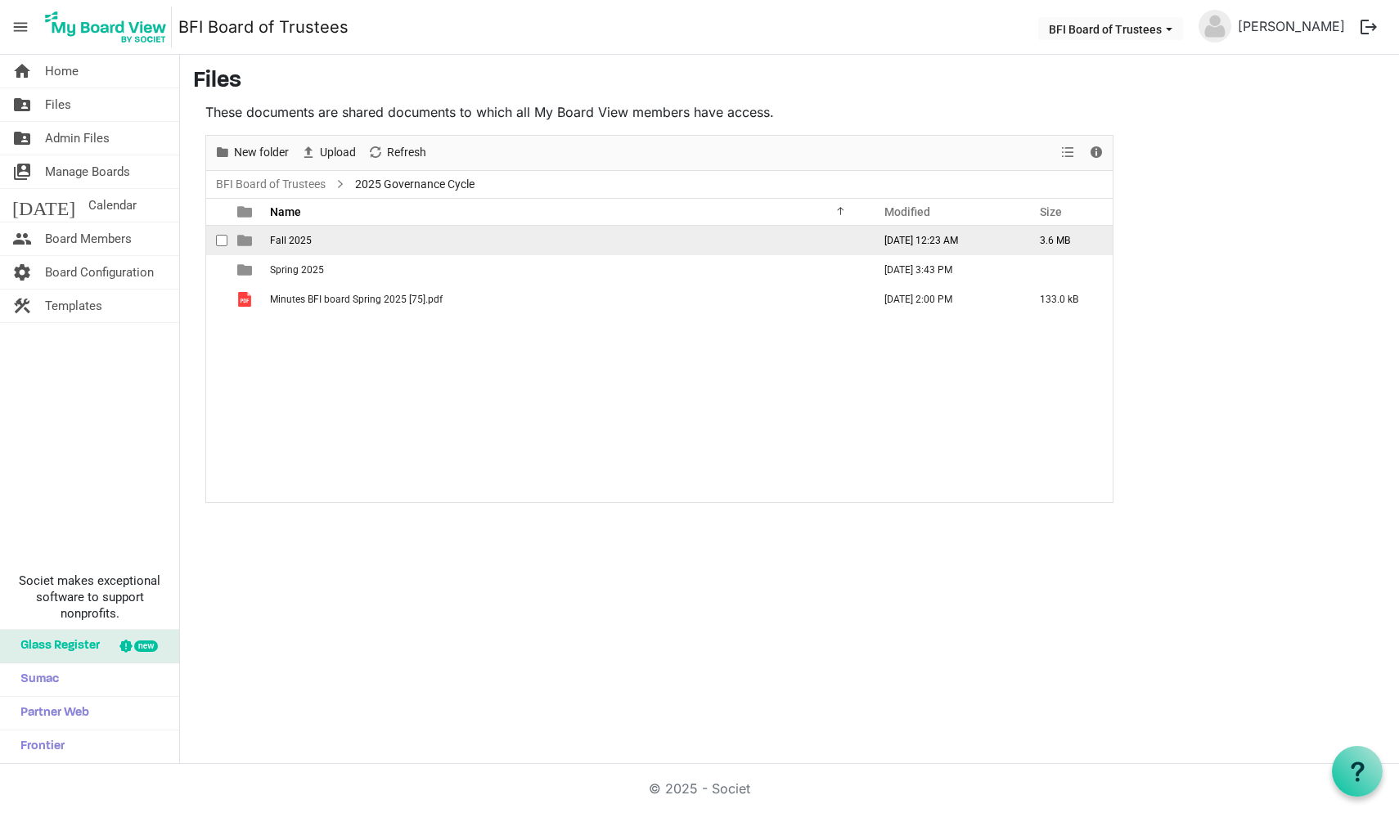
click at [331, 237] on td "Fall 2025" at bounding box center [566, 240] width 602 height 29
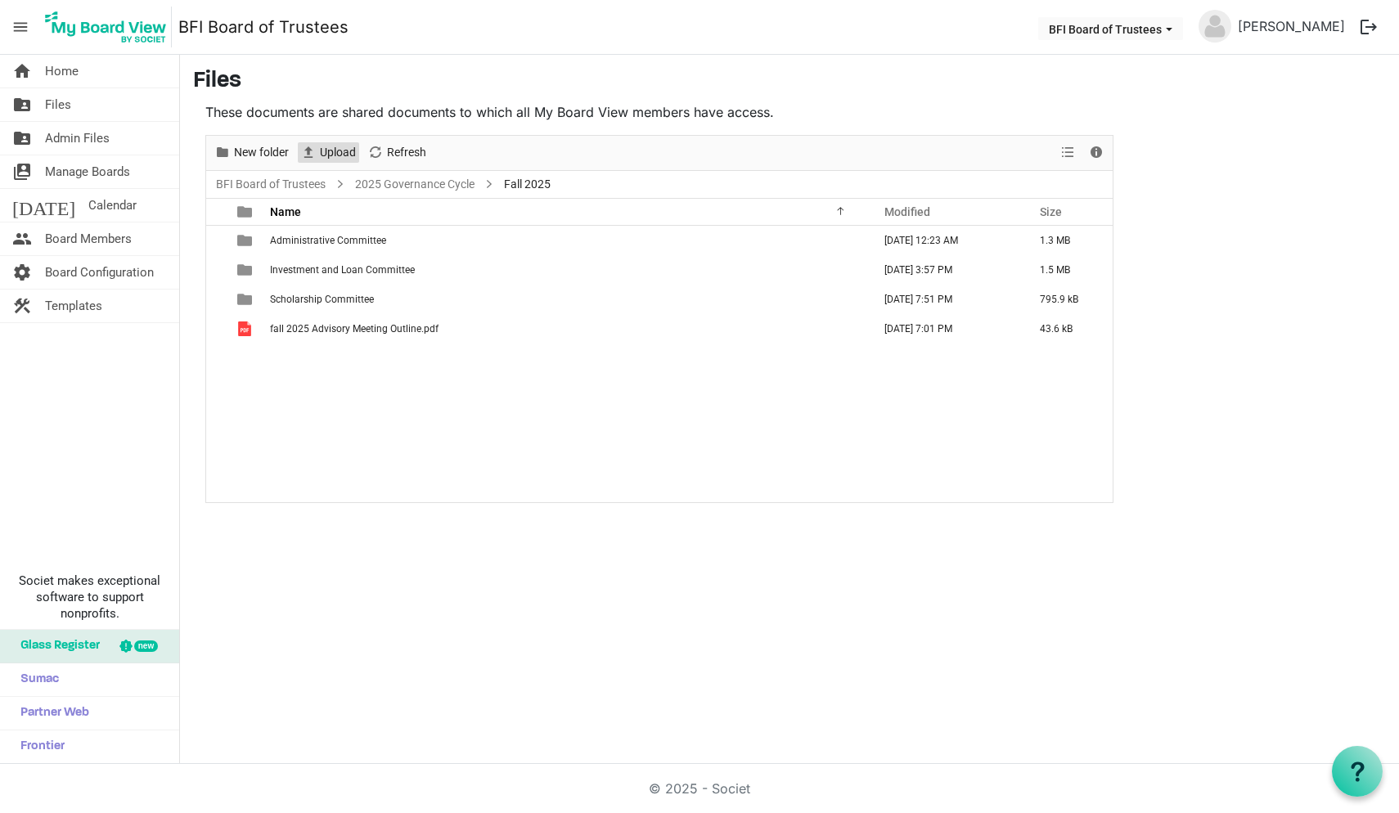
click at [334, 152] on span "Upload" at bounding box center [337, 152] width 39 height 20
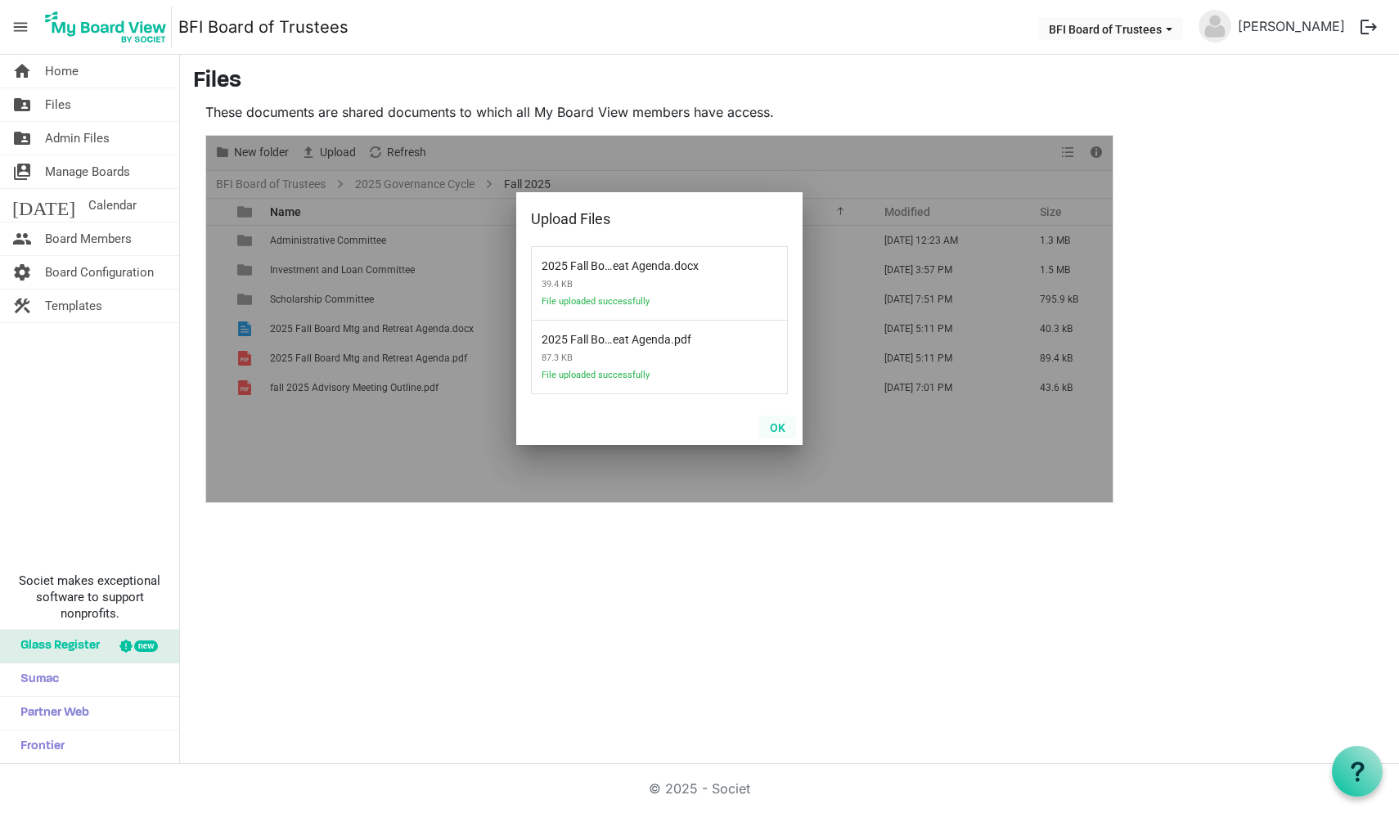
click at [776, 426] on button "OK" at bounding box center [777, 427] width 37 height 23
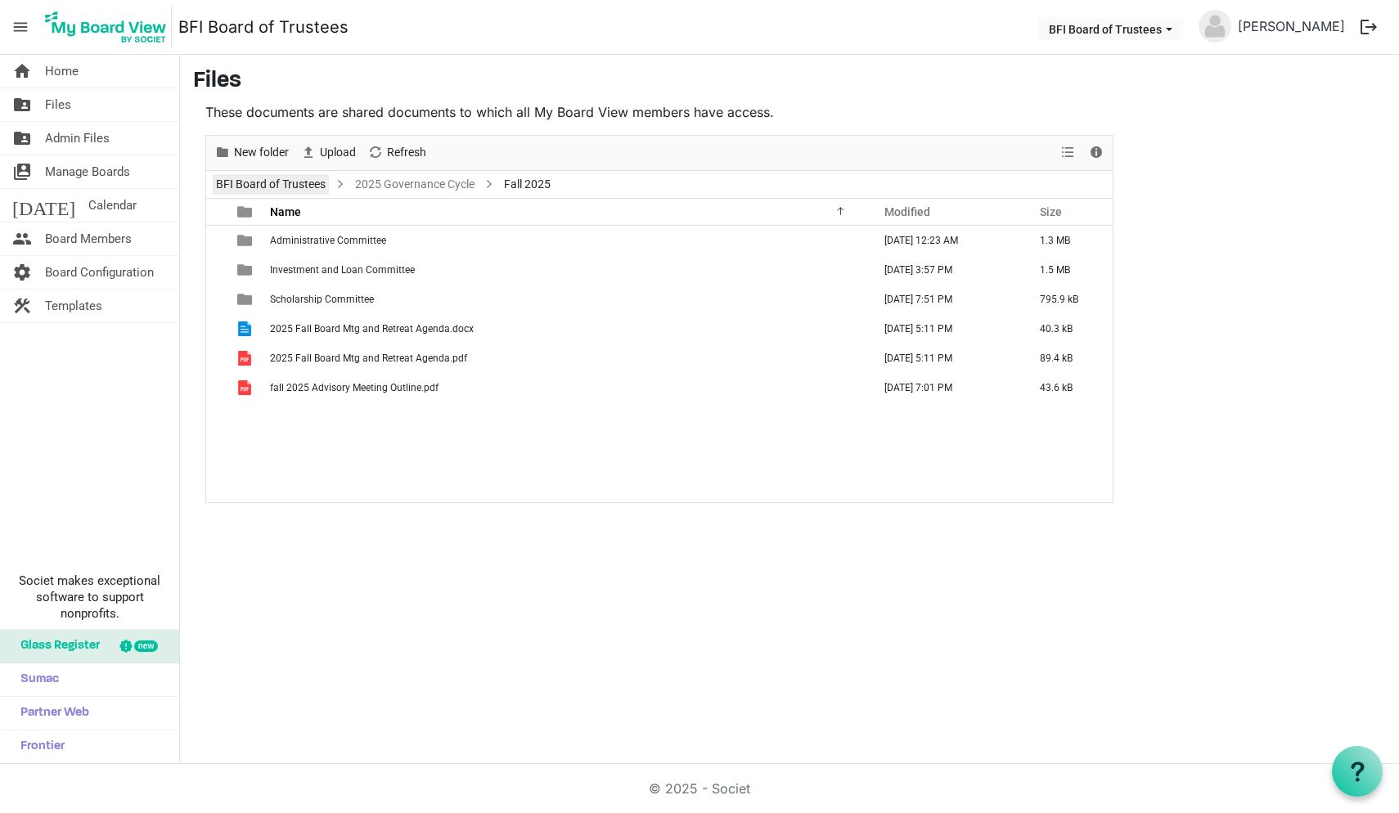
click at [300, 186] on link "BFI Board of Trustees" at bounding box center [271, 184] width 116 height 20
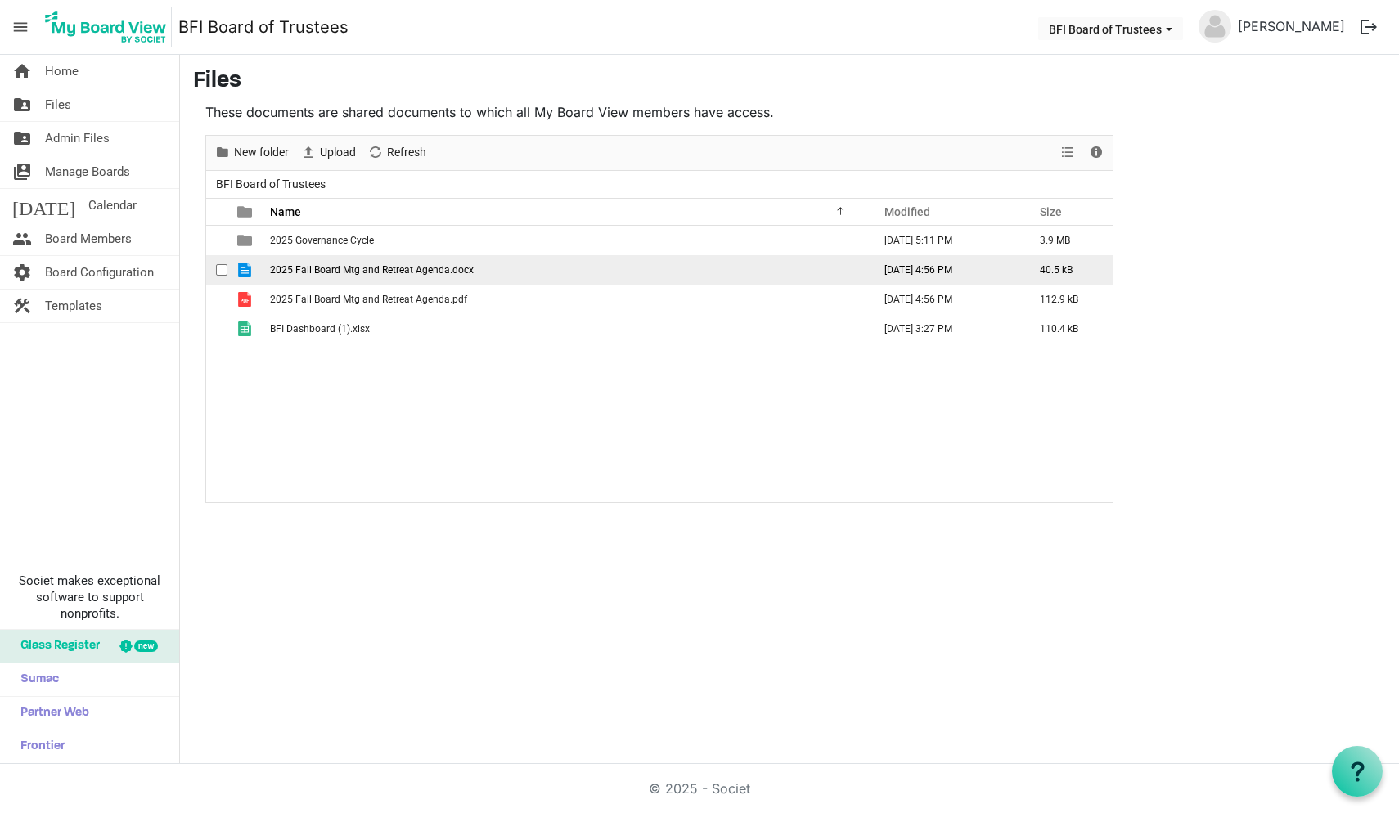
click at [220, 268] on span "checkbox" at bounding box center [221, 269] width 11 height 11
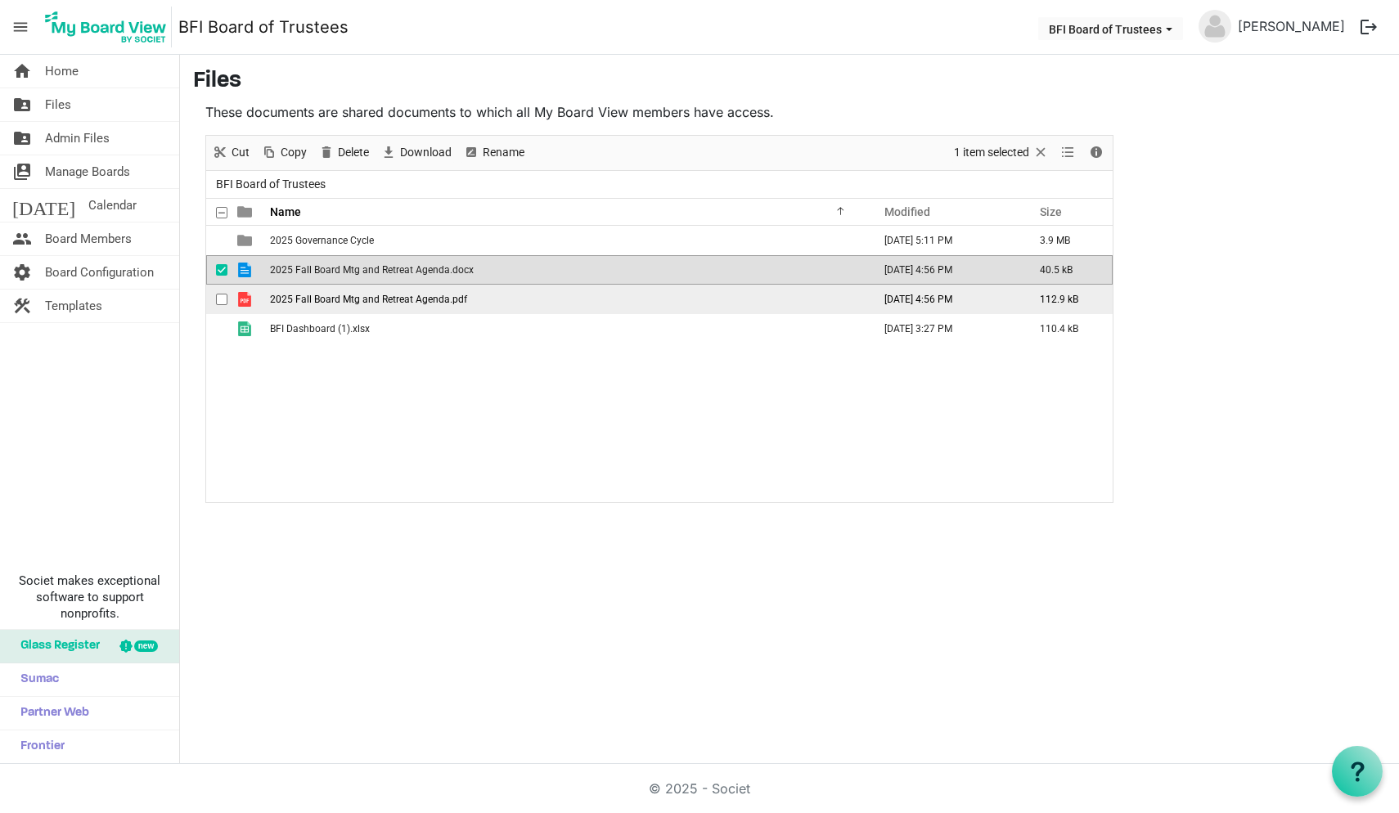
click at [223, 298] on span "checkbox" at bounding box center [221, 299] width 11 height 11
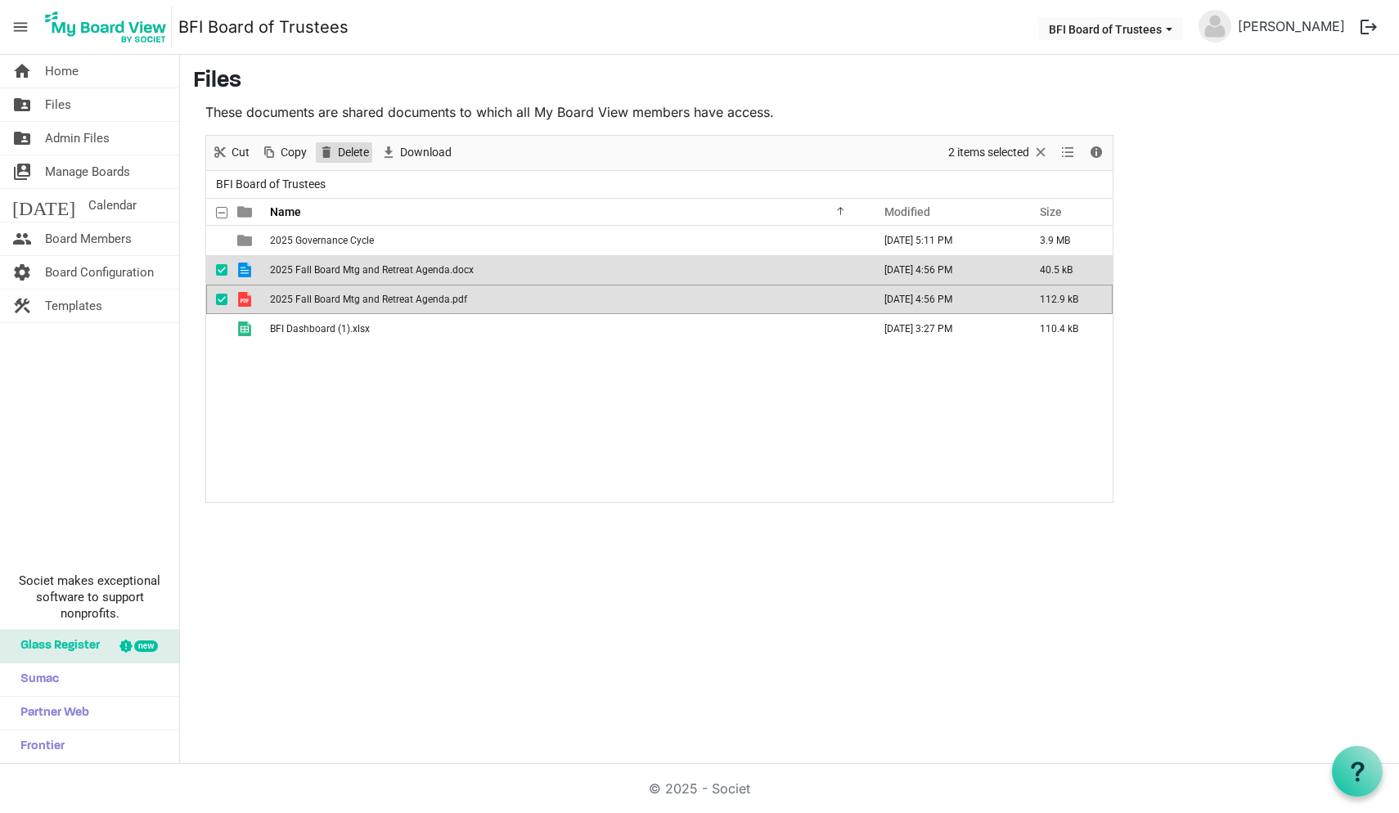
click at [346, 151] on span "Delete" at bounding box center [353, 152] width 34 height 20
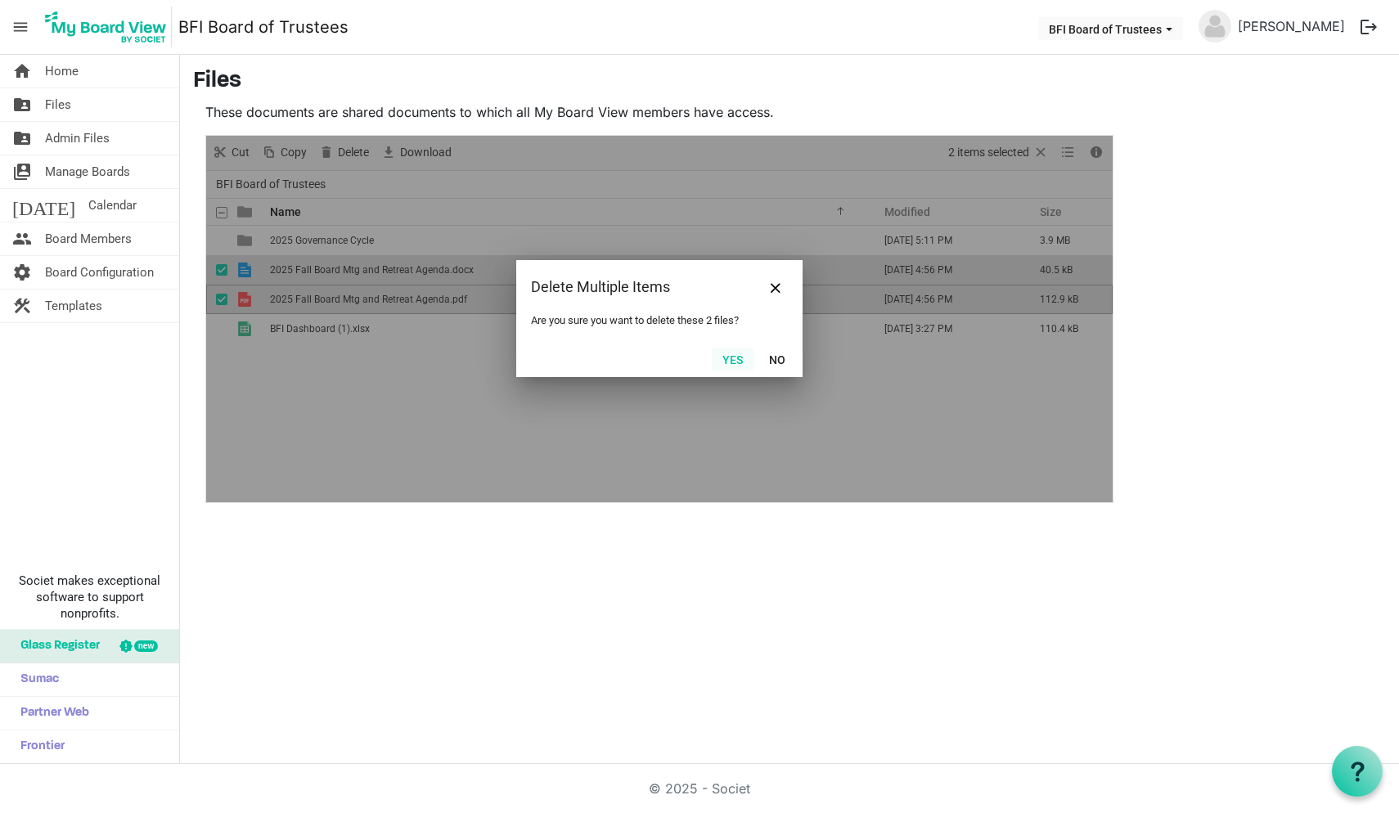
click at [733, 360] on button "Yes" at bounding box center [733, 359] width 42 height 23
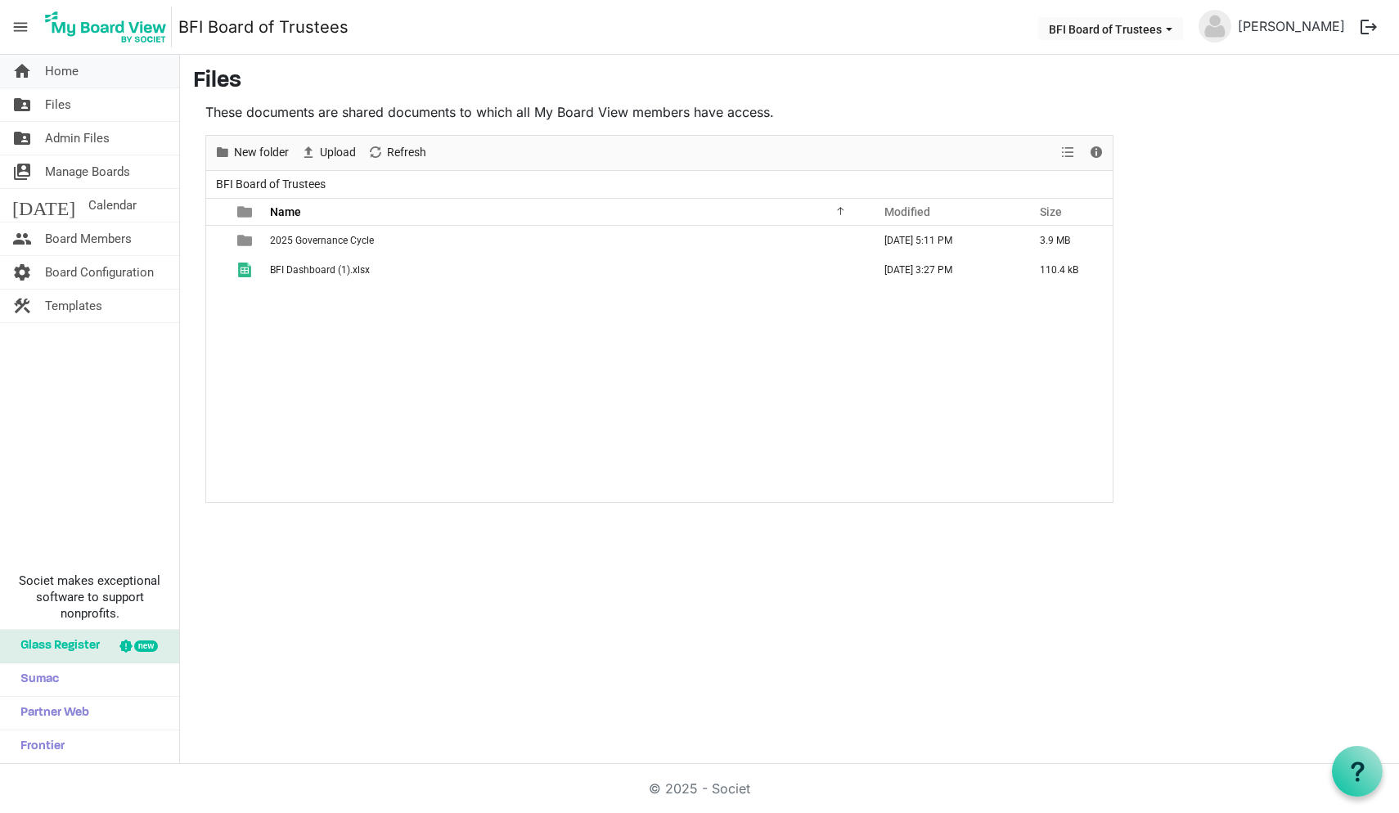
click at [62, 74] on span "Home" at bounding box center [62, 71] width 34 height 33
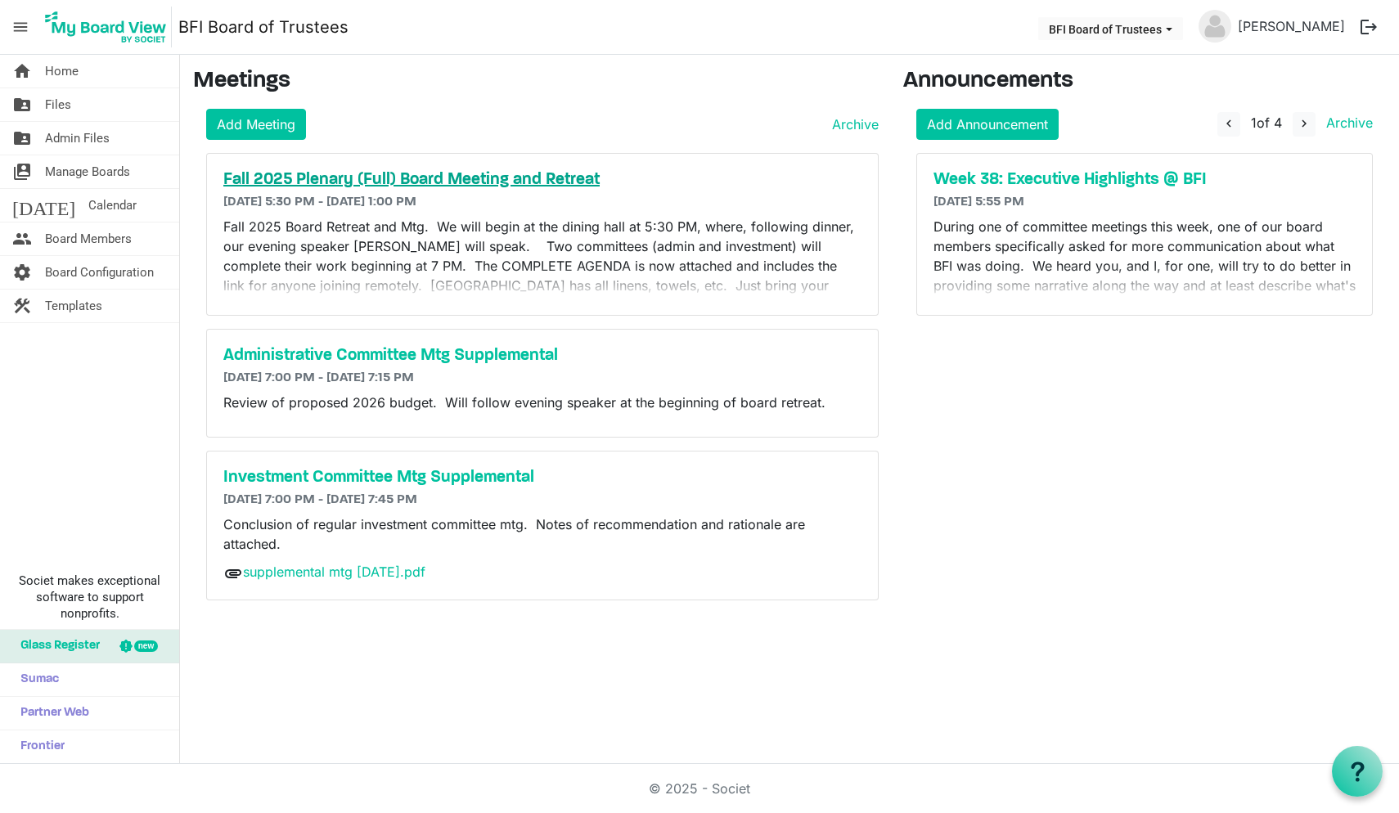
click at [375, 176] on h5 "Fall 2025 Plenary (Full) Board Meeting and Retreat" at bounding box center [542, 180] width 638 height 20
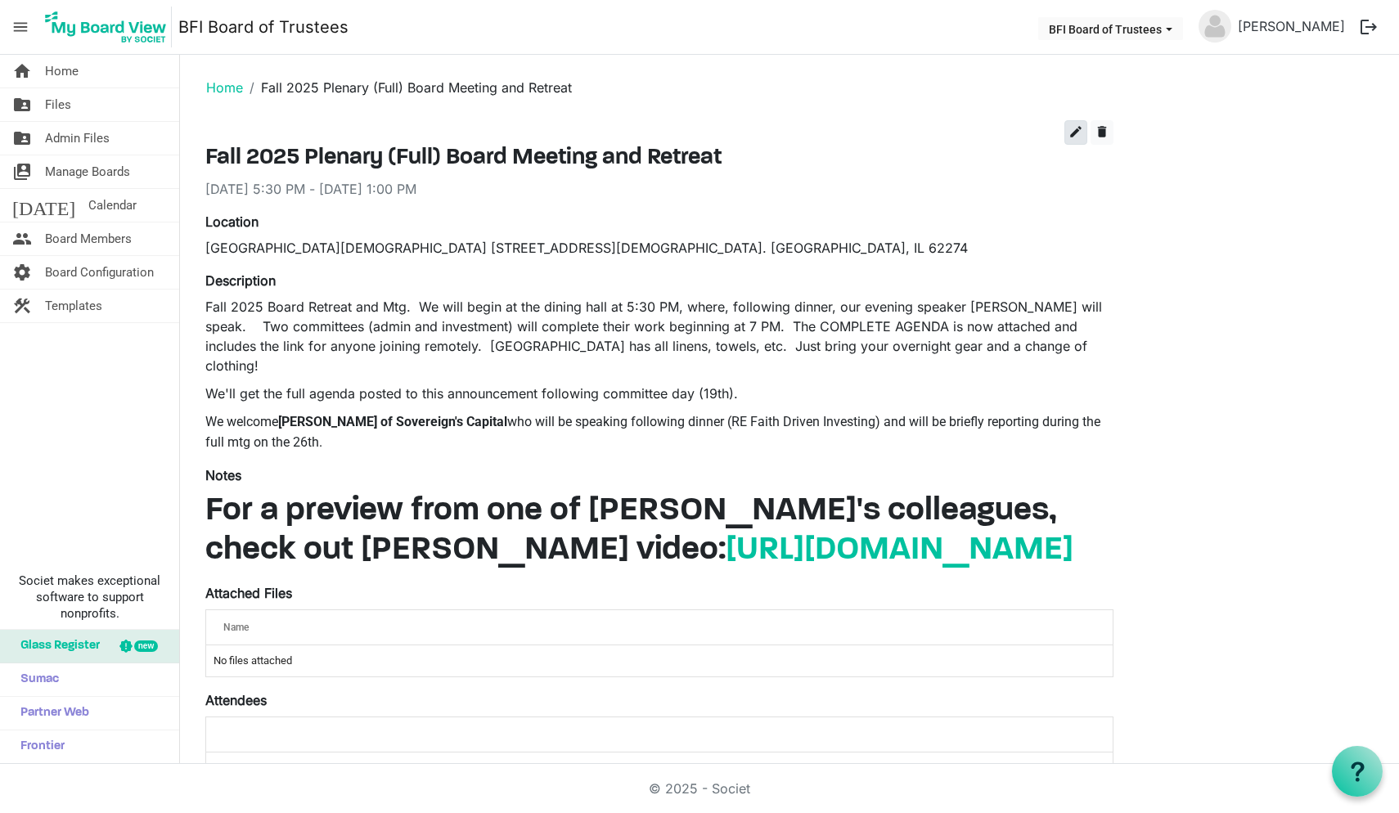
click at [1074, 130] on span "edit" at bounding box center [1076, 131] width 15 height 15
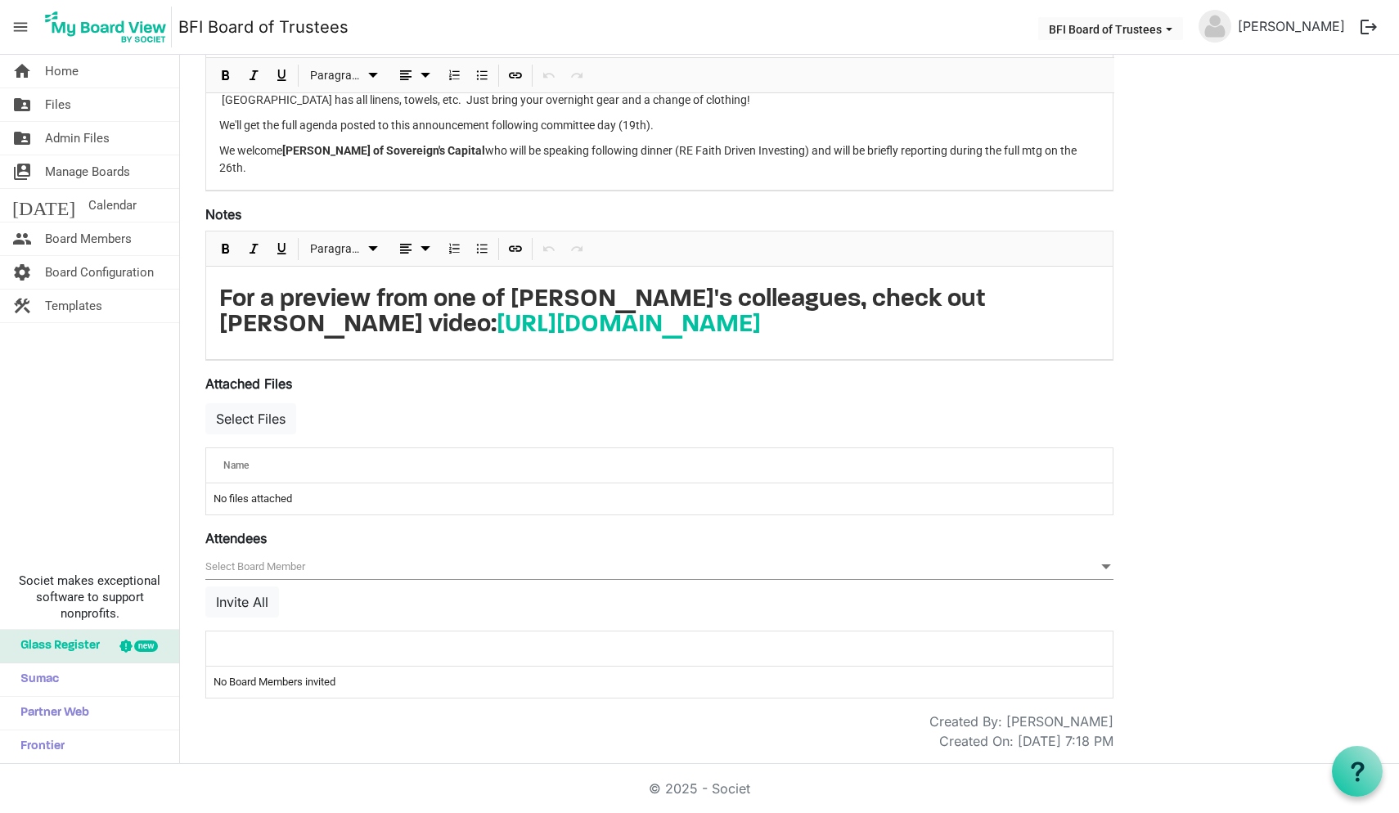
scroll to position [363, 0]
click at [265, 410] on button "Select Files" at bounding box center [250, 418] width 91 height 31
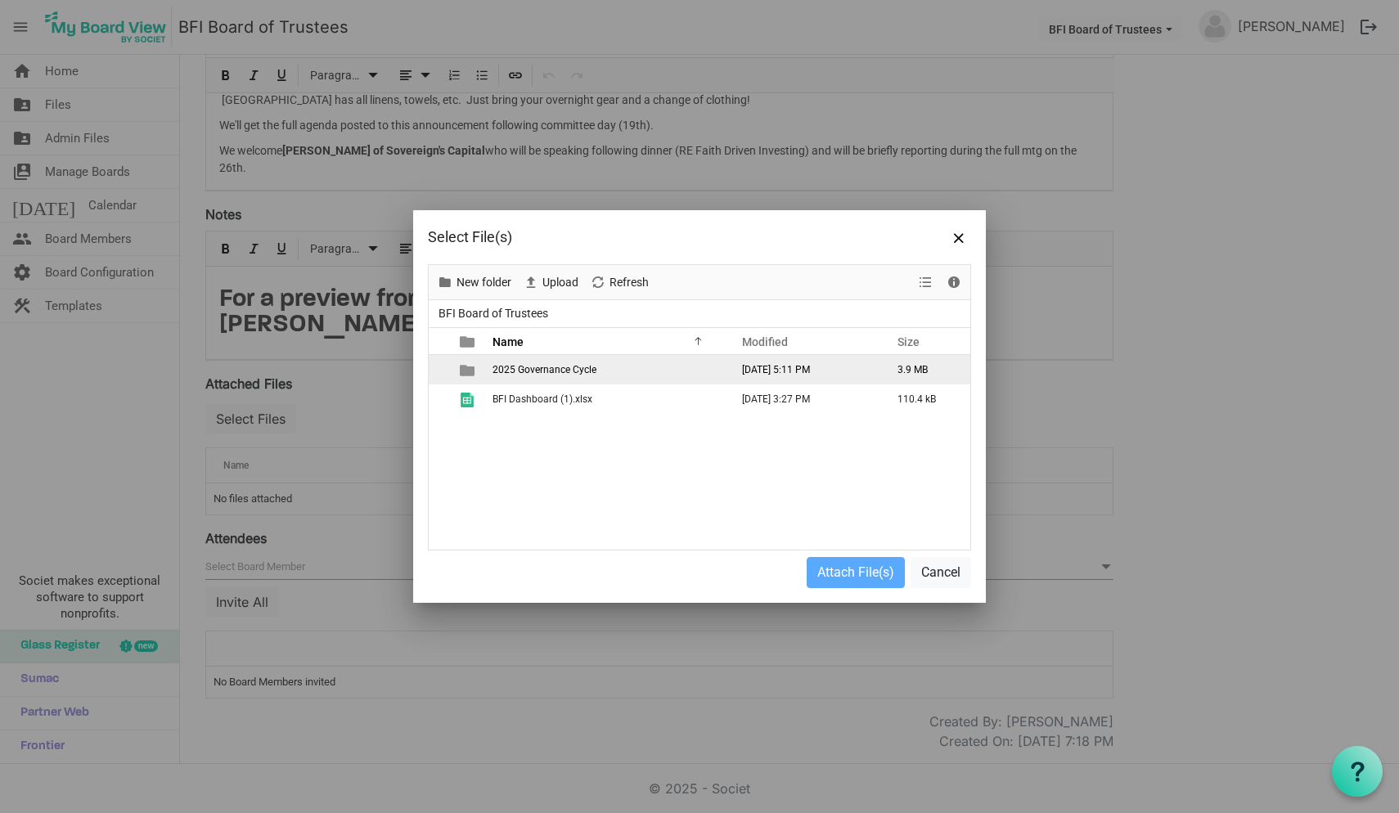
click at [532, 367] on span "2025 Governance Cycle" at bounding box center [545, 369] width 104 height 11
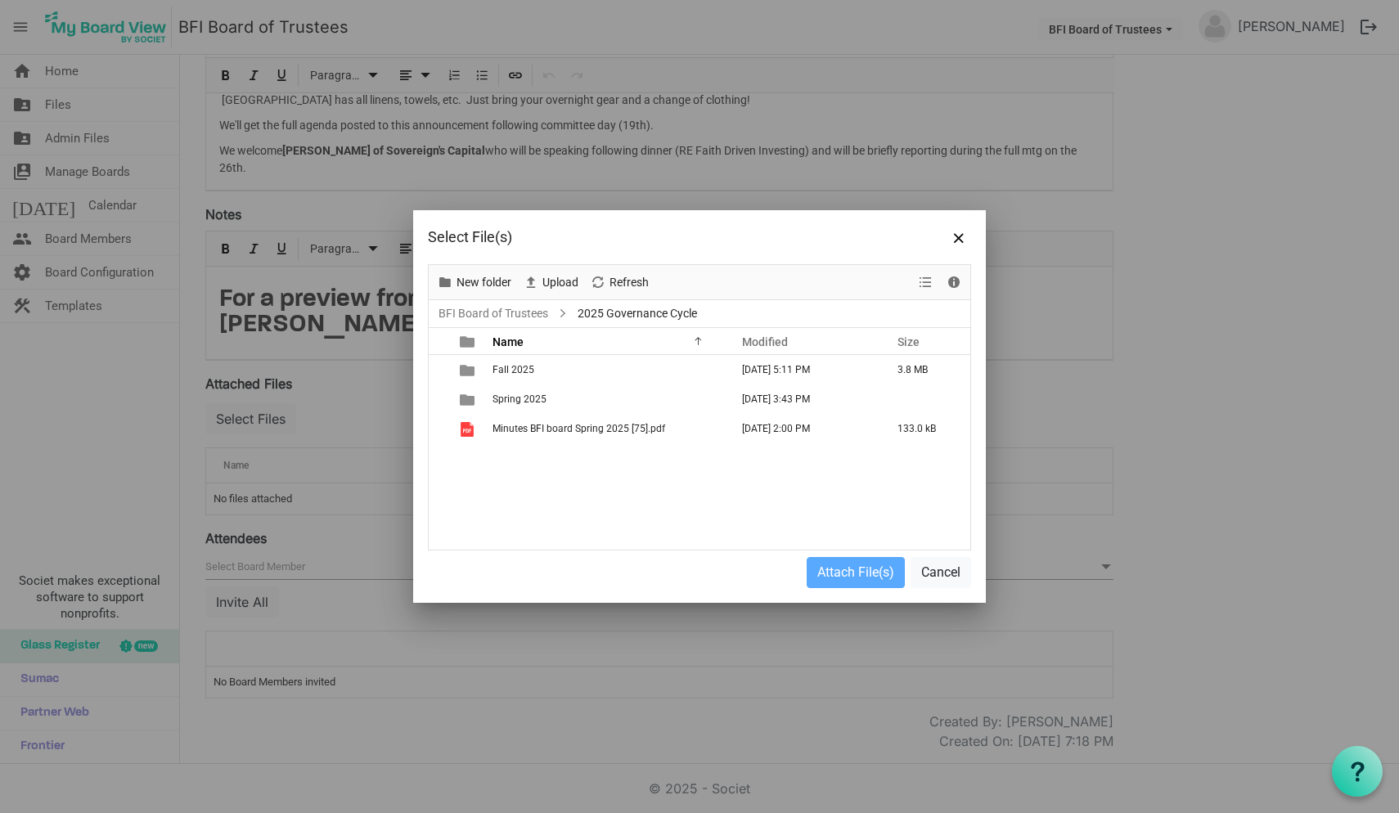
click at [532, 367] on span "Fall 2025" at bounding box center [514, 369] width 42 height 11
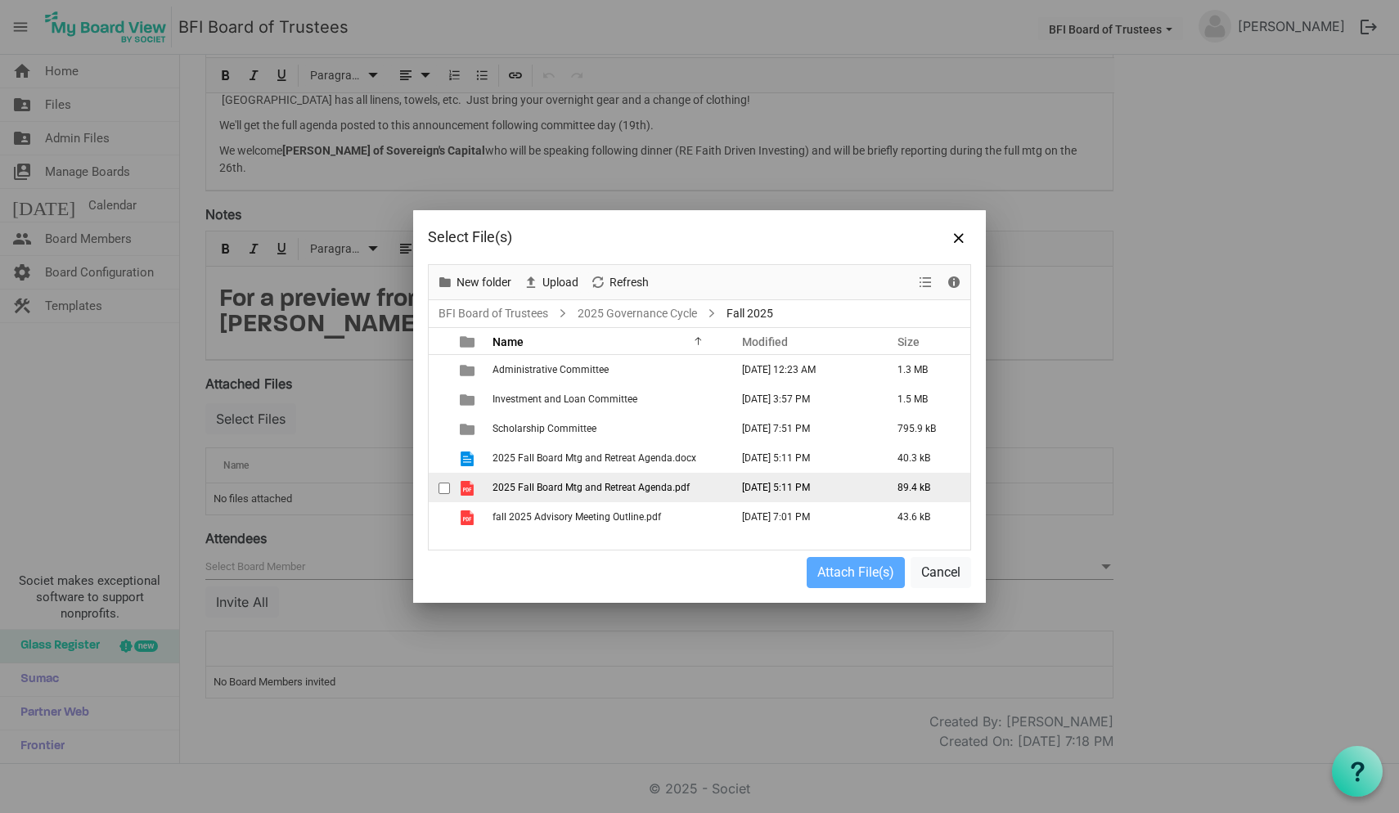
click at [547, 488] on span "2025 Fall Board Mtg and Retreat Agenda.pdf" at bounding box center [591, 487] width 197 height 11
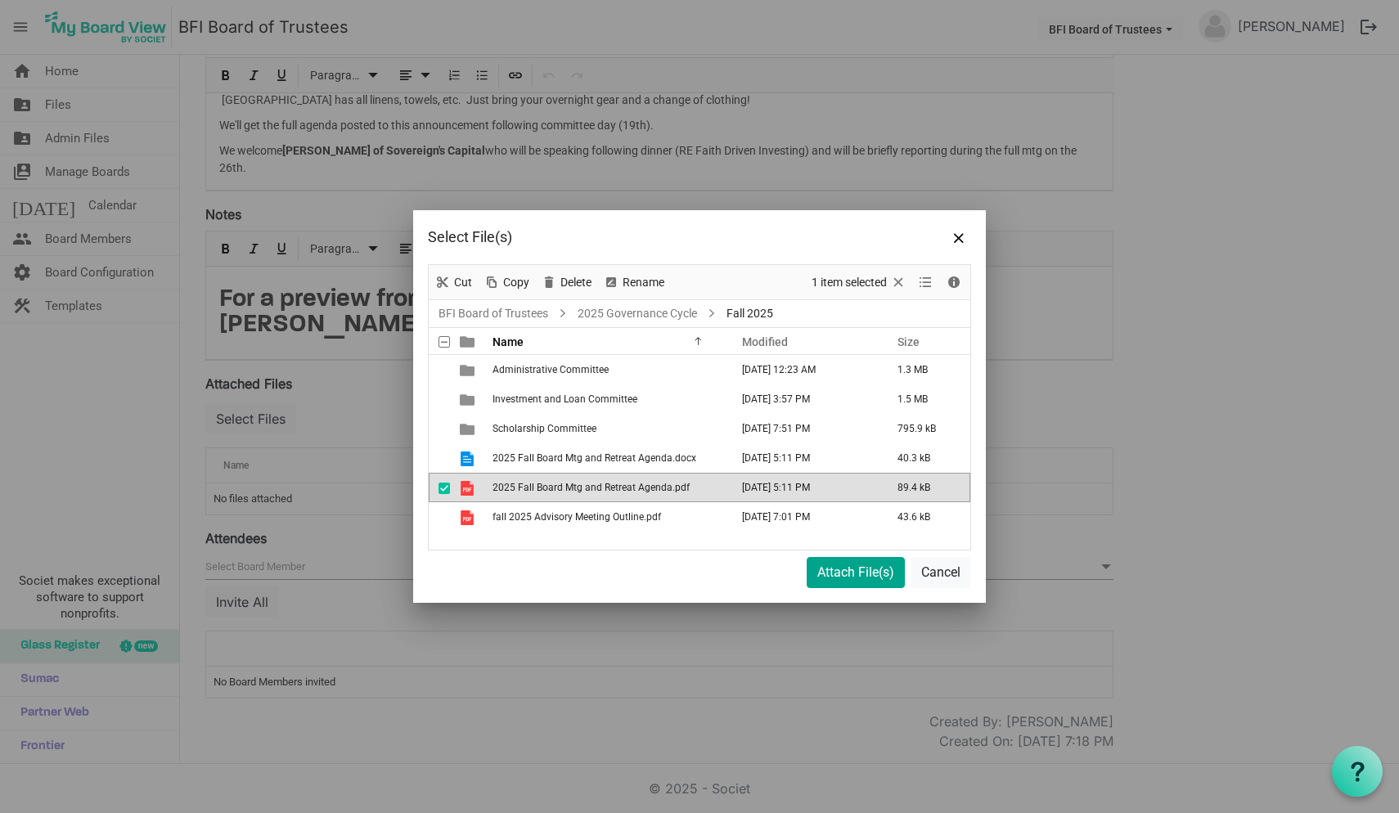
click at [854, 577] on button "Attach File(s)" at bounding box center [856, 572] width 98 height 31
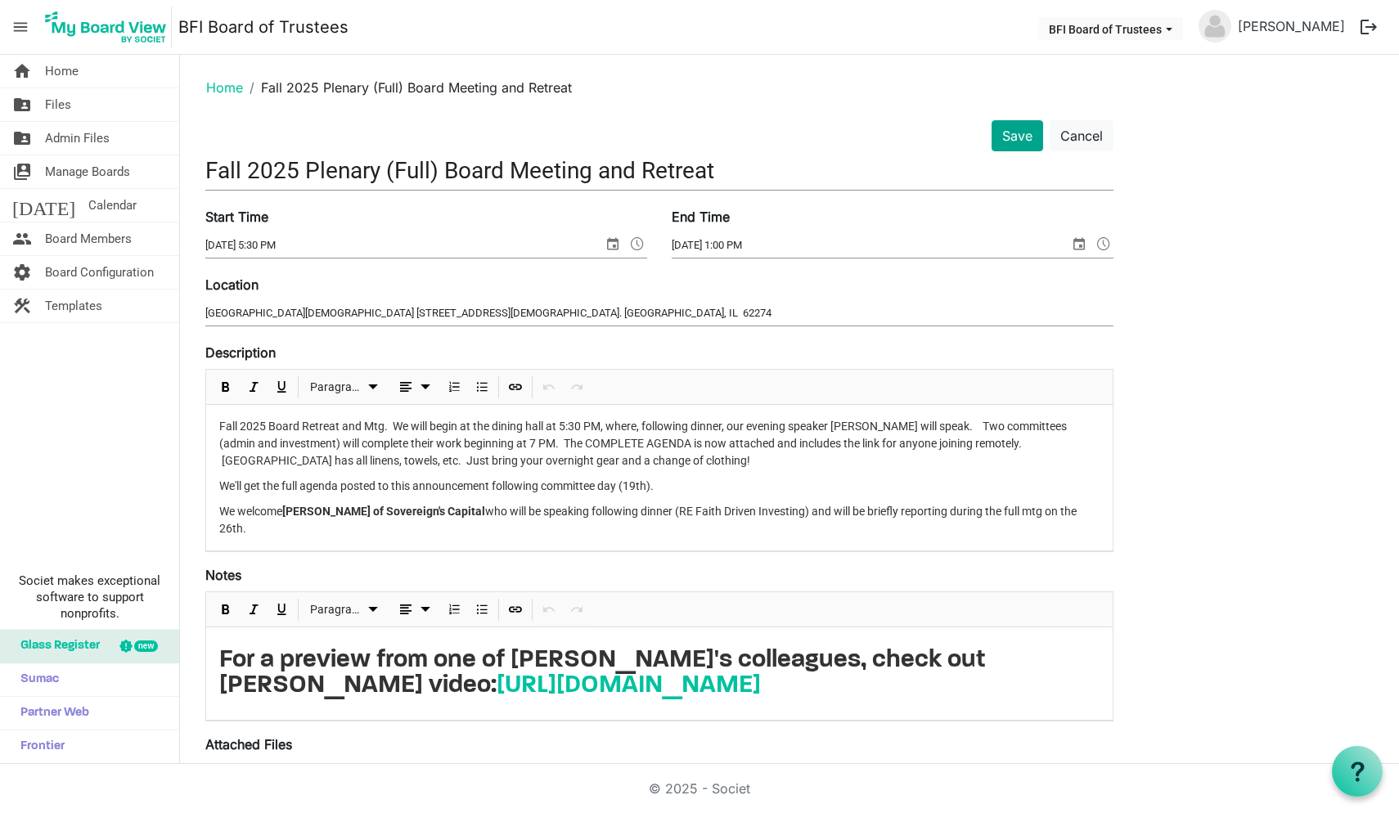
scroll to position [0, 0]
click at [1022, 135] on button "Save" at bounding box center [1018, 135] width 52 height 31
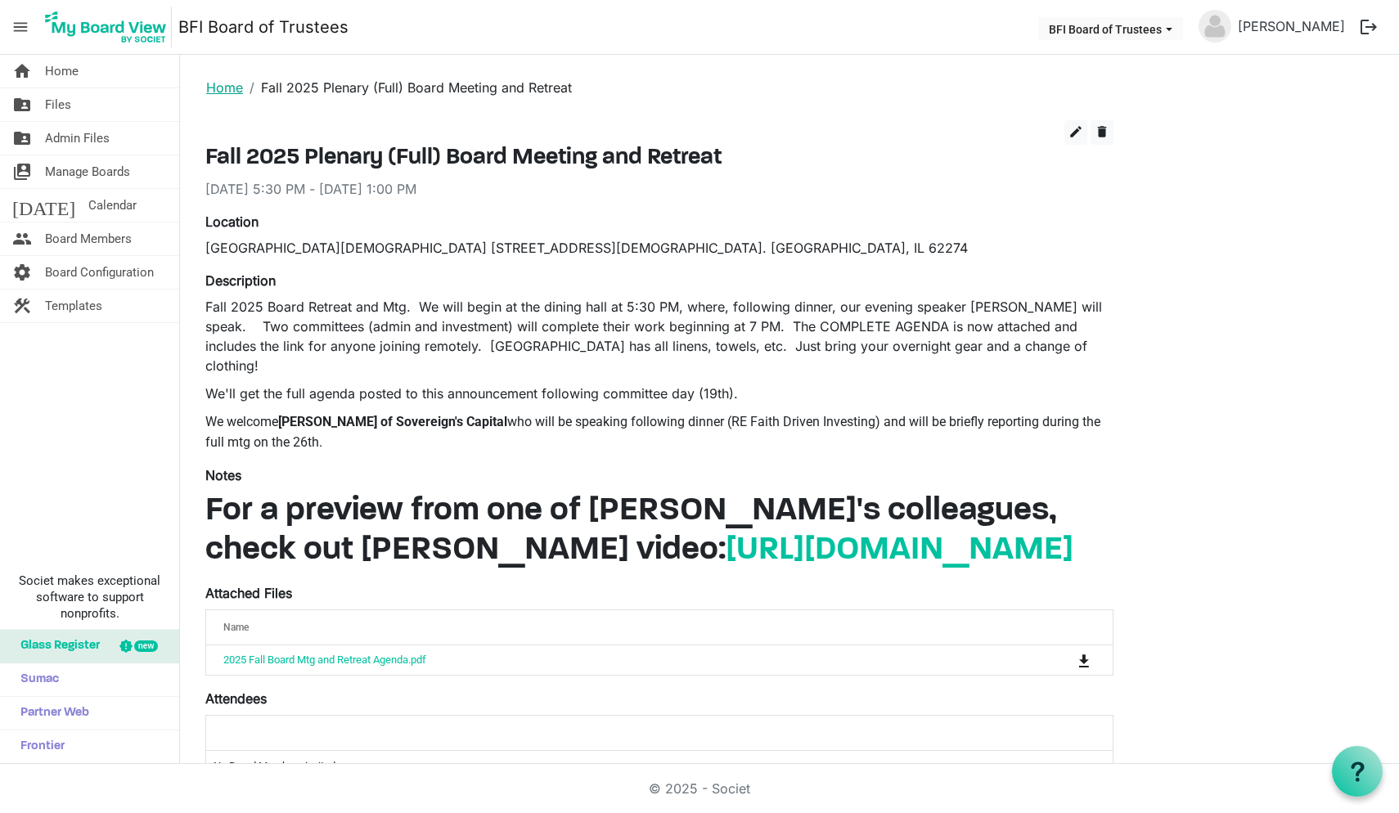
click at [224, 83] on link "Home" at bounding box center [224, 87] width 37 height 16
